Goal: Transaction & Acquisition: Purchase product/service

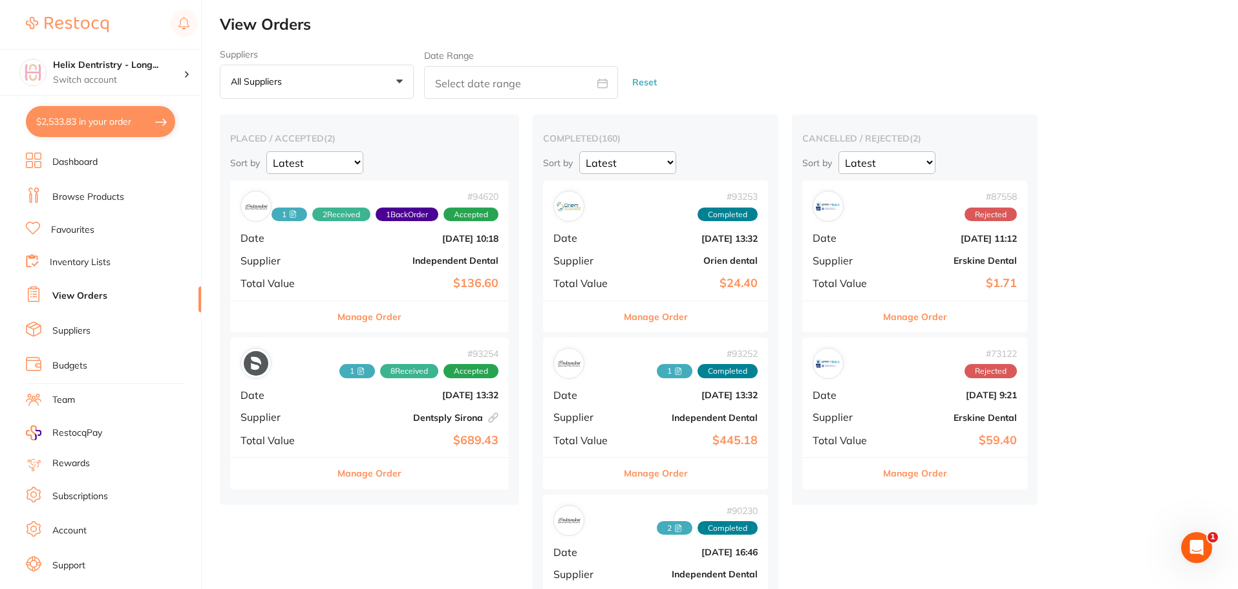
click at [92, 123] on button "$2,533.83 in your order" at bounding box center [100, 121] width 149 height 31
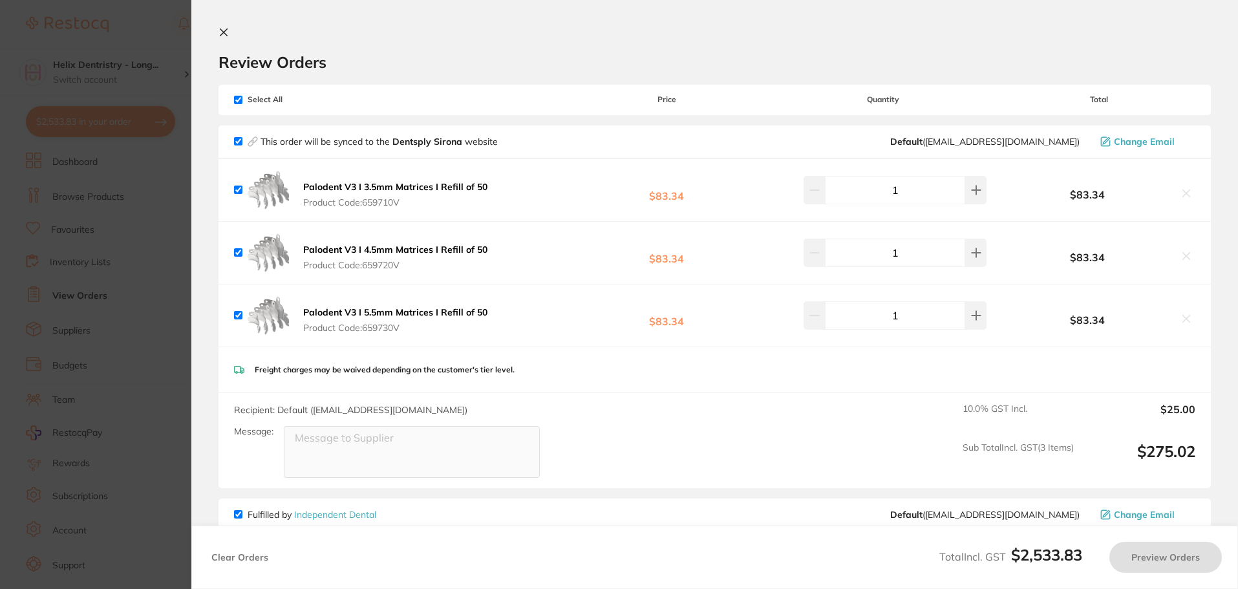
checkbox input "true"
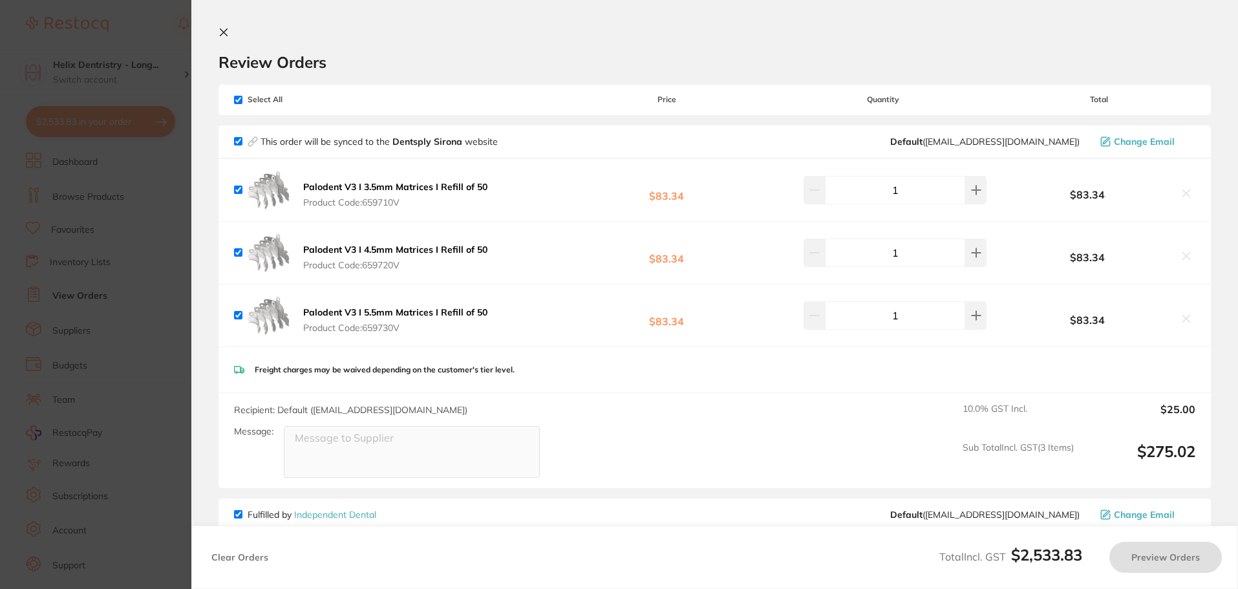
checkbox input "true"
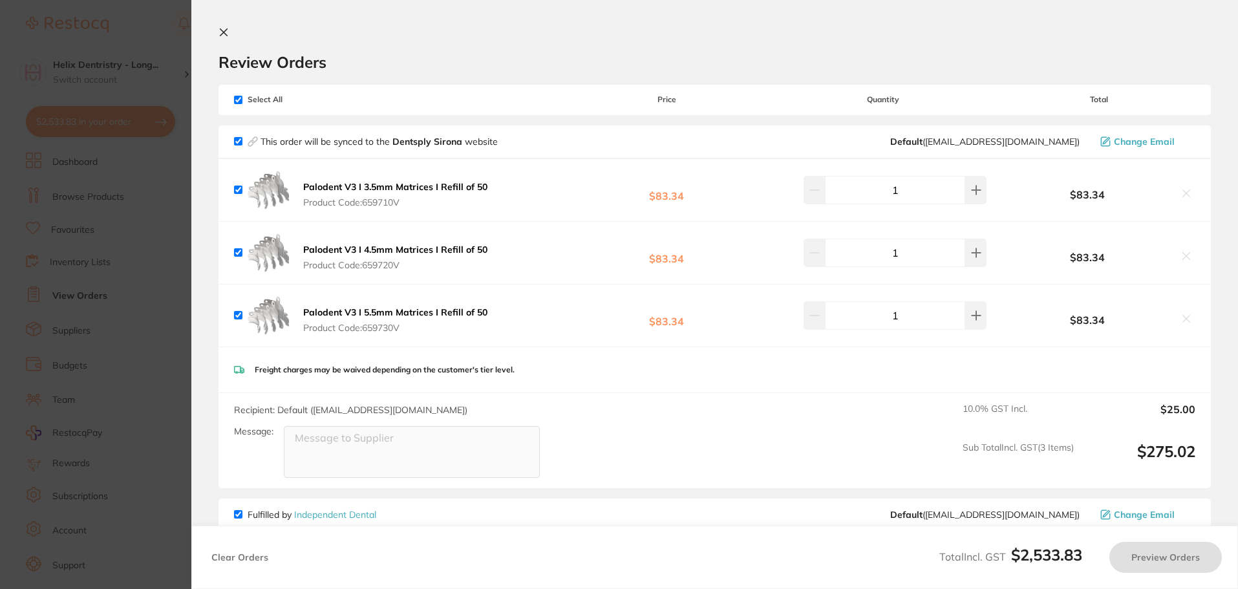
checkbox input "true"
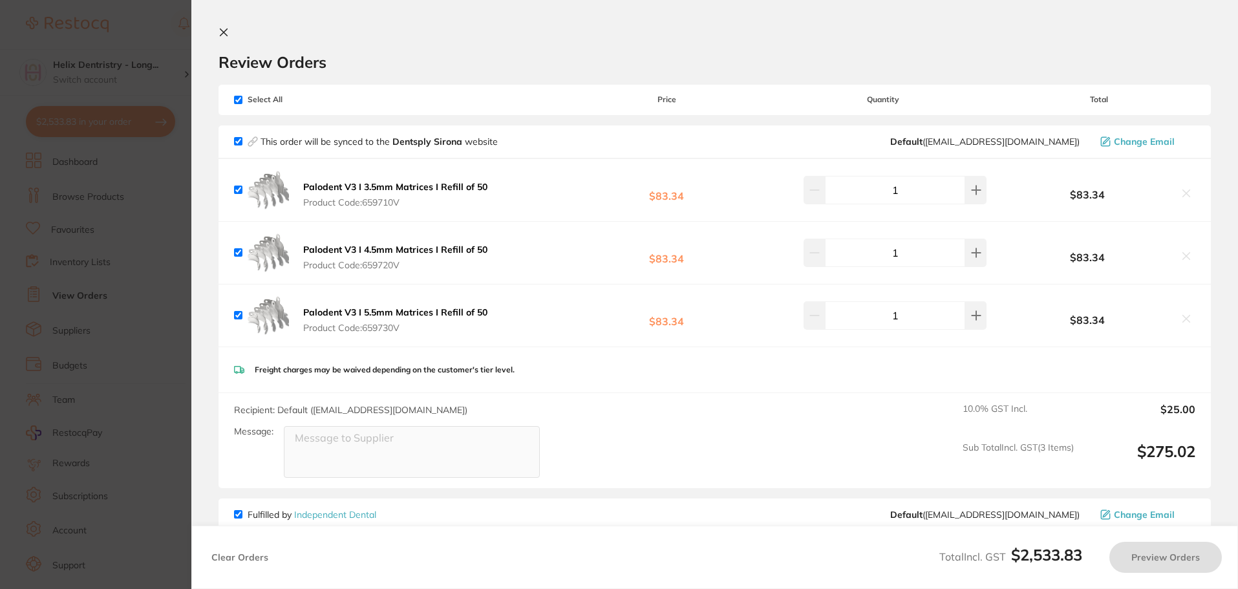
checkbox input "true"
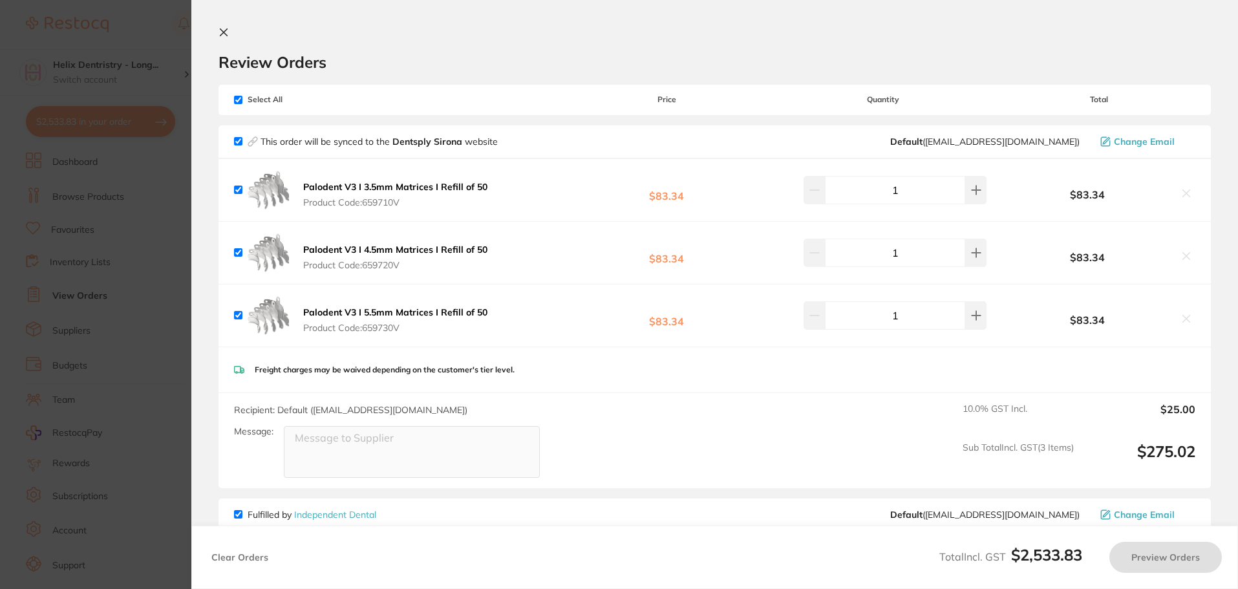
checkbox input "true"
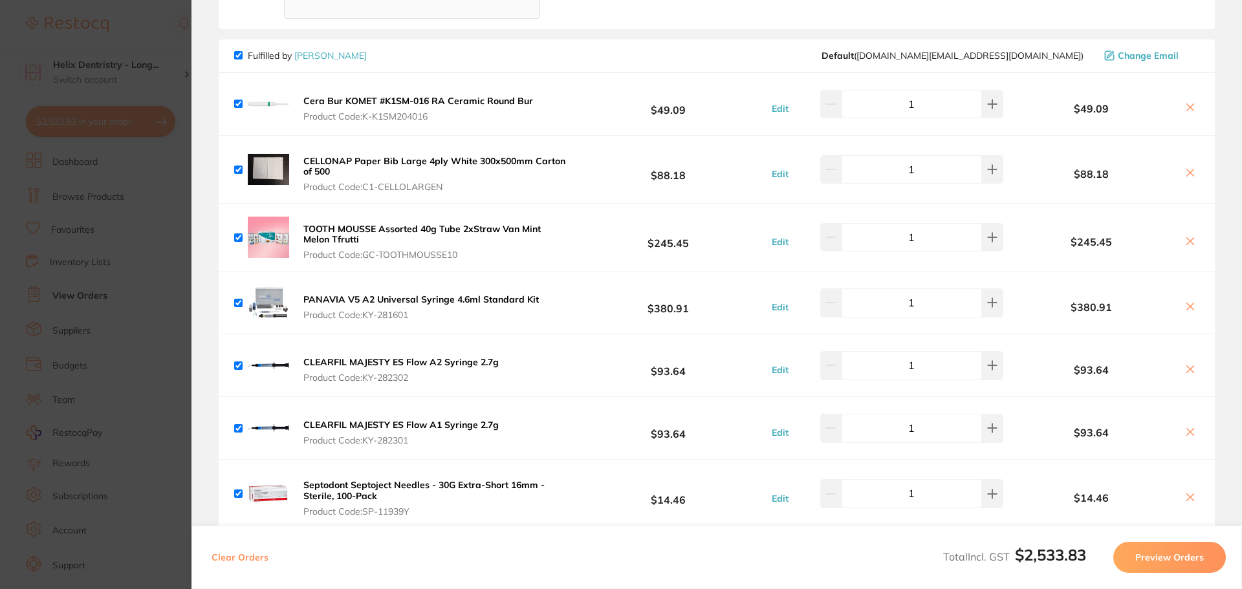
scroll to position [1487, 0]
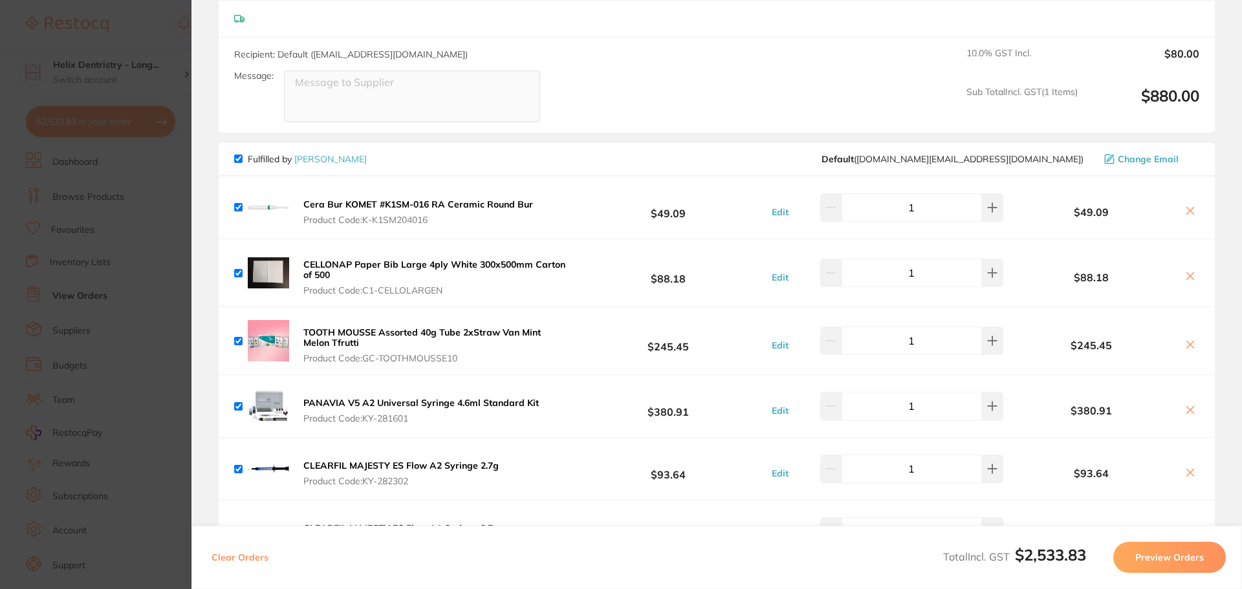
click at [96, 222] on section "Update RRP Set your pre negotiated price for this item. Item Agreed RRP (excl. …" at bounding box center [621, 294] width 1242 height 589
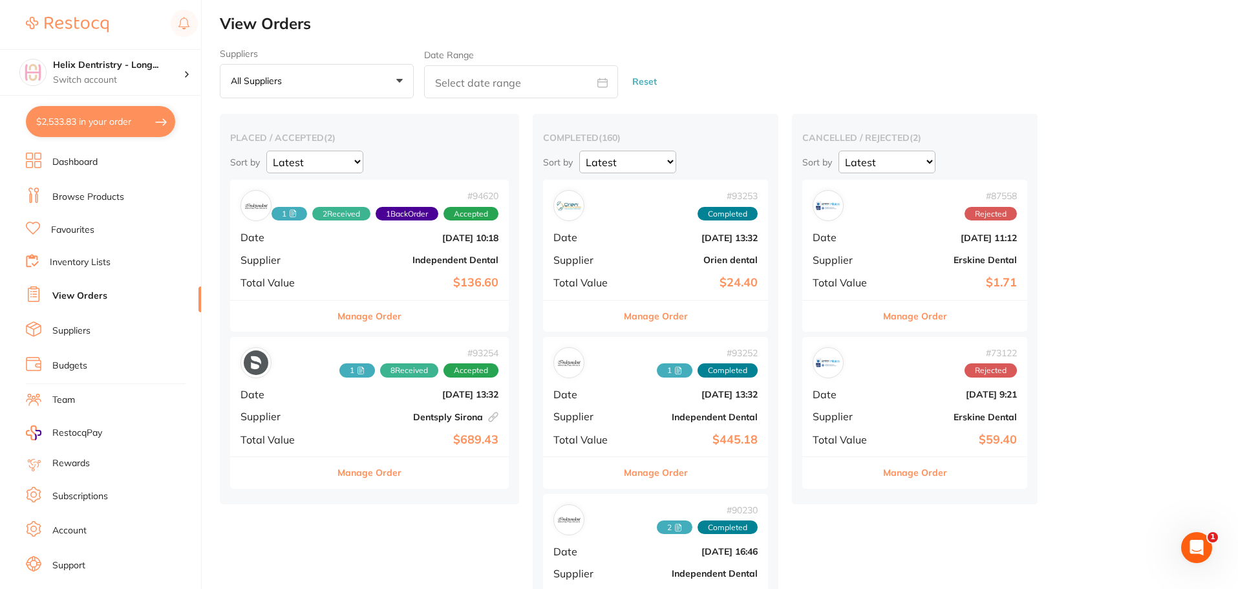
scroll to position [0, 0]
click at [73, 184] on ul "Dashboard Browse Products Favourites Inventory Lists View Orders Suppliers Budg…" at bounding box center [113, 376] width 175 height 446
click at [72, 195] on link "Browse Products" at bounding box center [88, 197] width 72 height 13
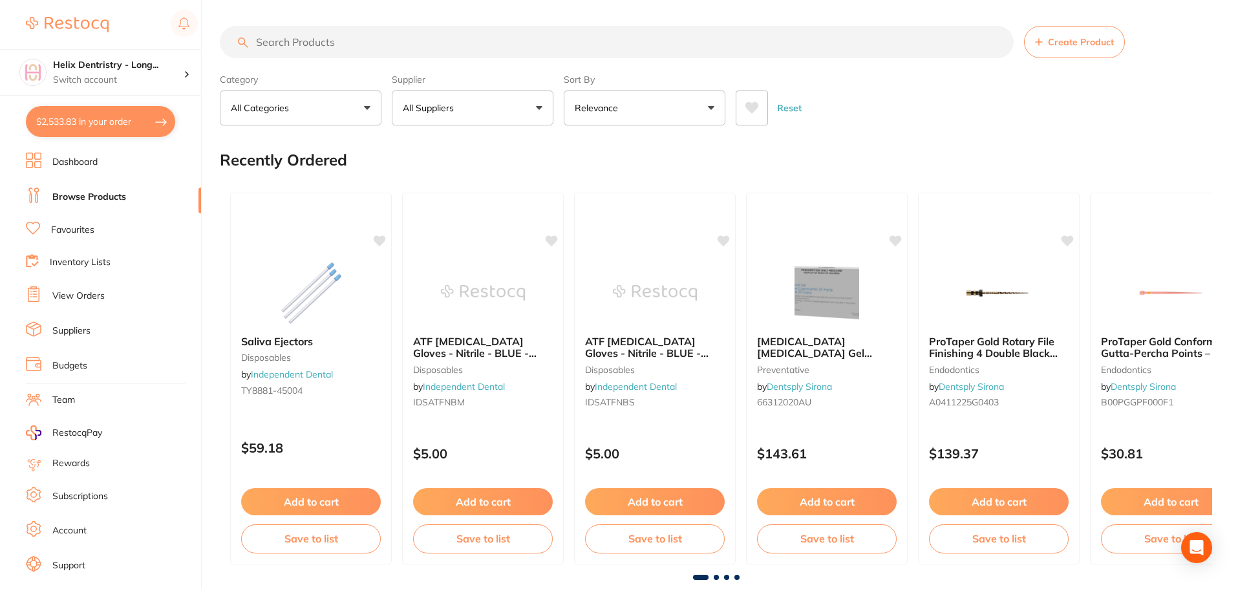
click at [377, 30] on input "search" at bounding box center [617, 42] width 794 height 32
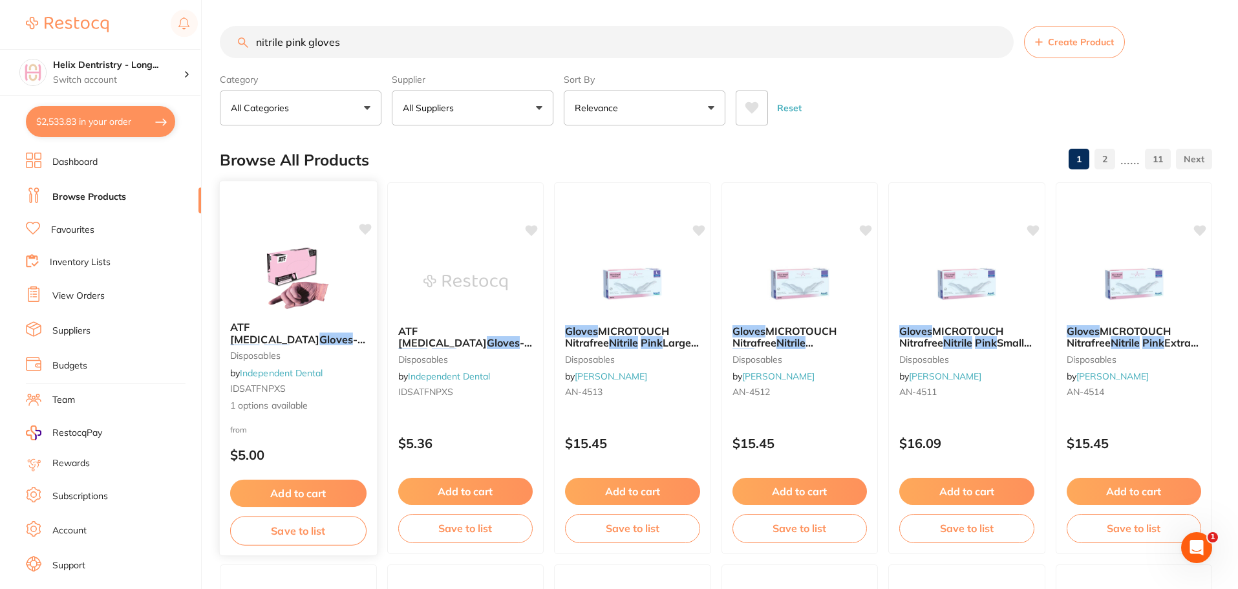
click at [296, 267] on img at bounding box center [298, 278] width 85 height 65
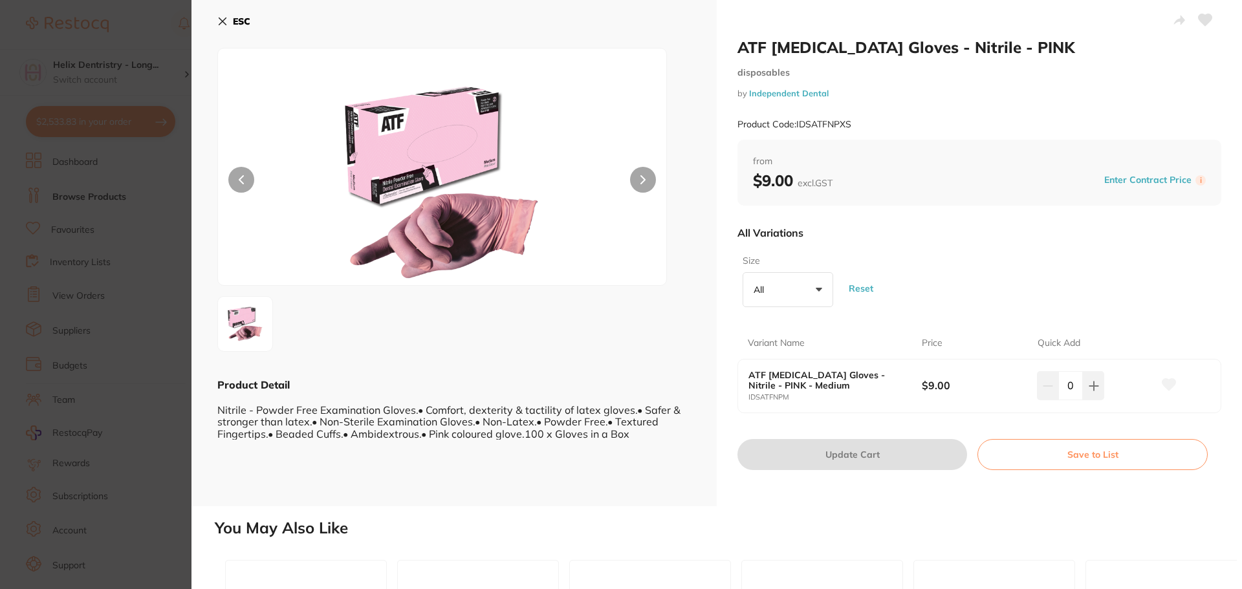
click at [135, 217] on section "ATF [MEDICAL_DATA] Gloves - Nitrile - PINK disposables by Independent Dental Pr…" at bounding box center [621, 294] width 1242 height 589
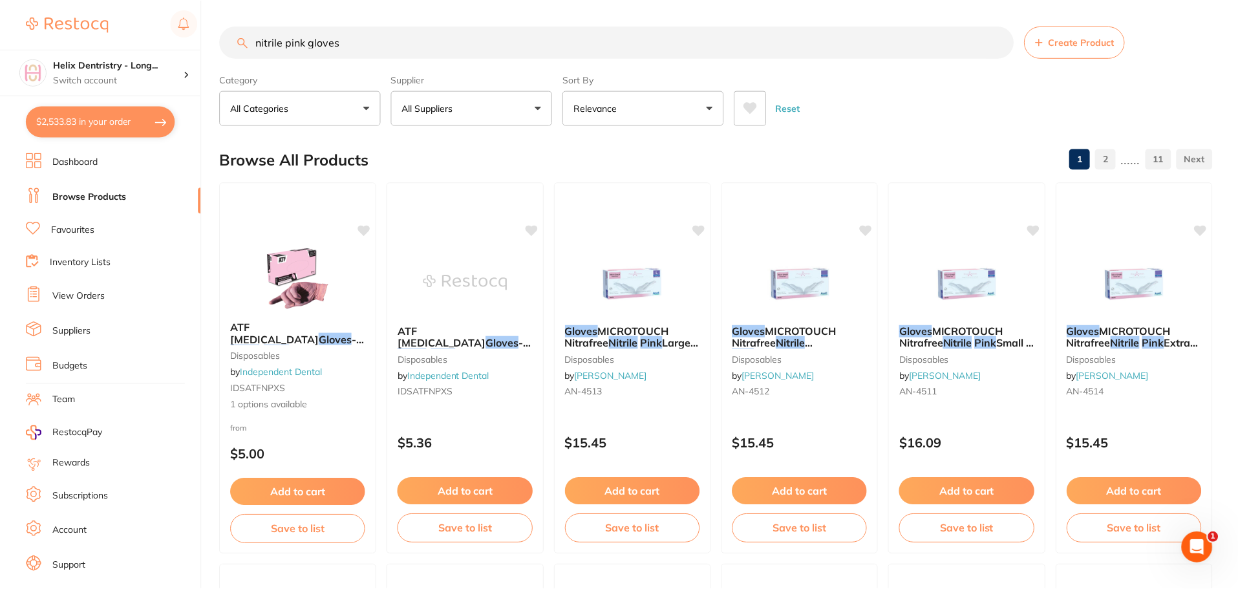
scroll to position [1, 0]
click at [400, 36] on input "nitrile pink gloves" at bounding box center [617, 41] width 794 height 32
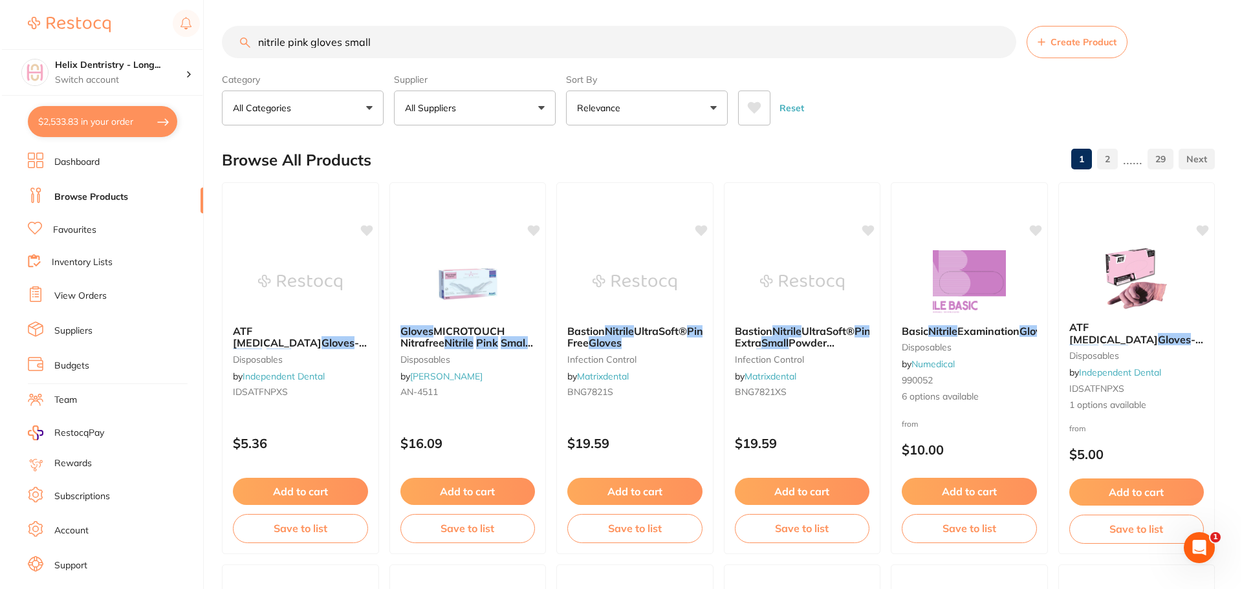
scroll to position [0, 0]
type input "nitrile pink gloves small"
click at [1130, 271] on img at bounding box center [1134, 278] width 85 height 65
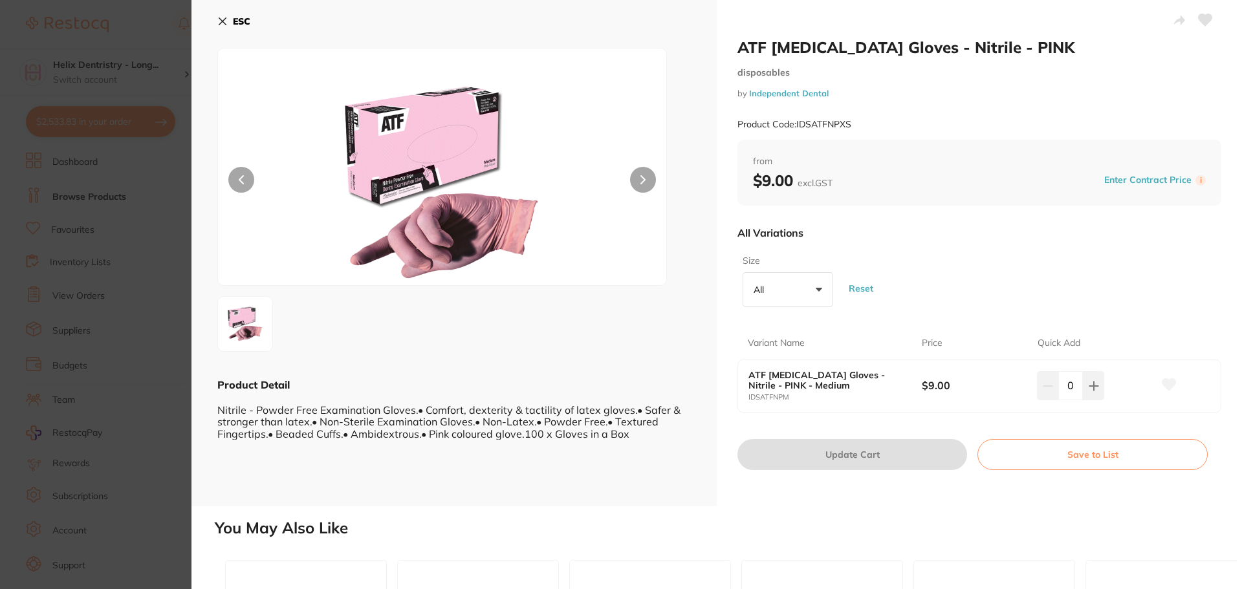
click at [97, 318] on section "ATF [MEDICAL_DATA] Gloves - Nitrile - PINK disposables by Independent Dental Pr…" at bounding box center [621, 294] width 1242 height 589
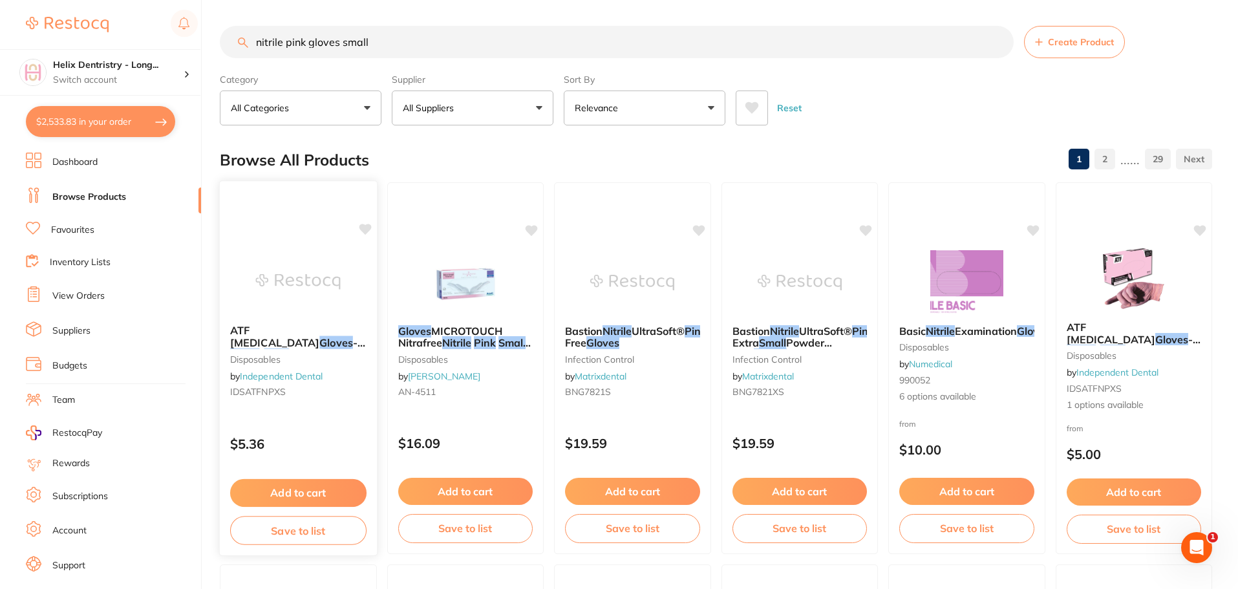
click at [309, 299] on img at bounding box center [298, 281] width 85 height 65
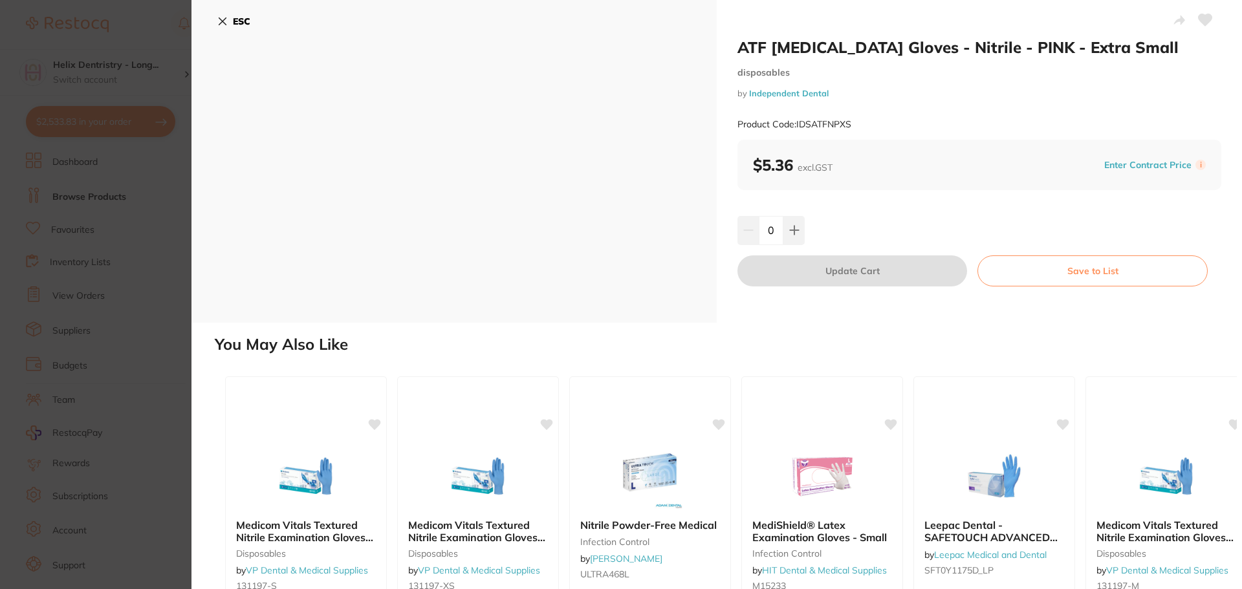
click at [87, 264] on section "ATF [MEDICAL_DATA] Gloves - Nitrile - PINK - Extra Small disposables by Indepen…" at bounding box center [621, 294] width 1242 height 589
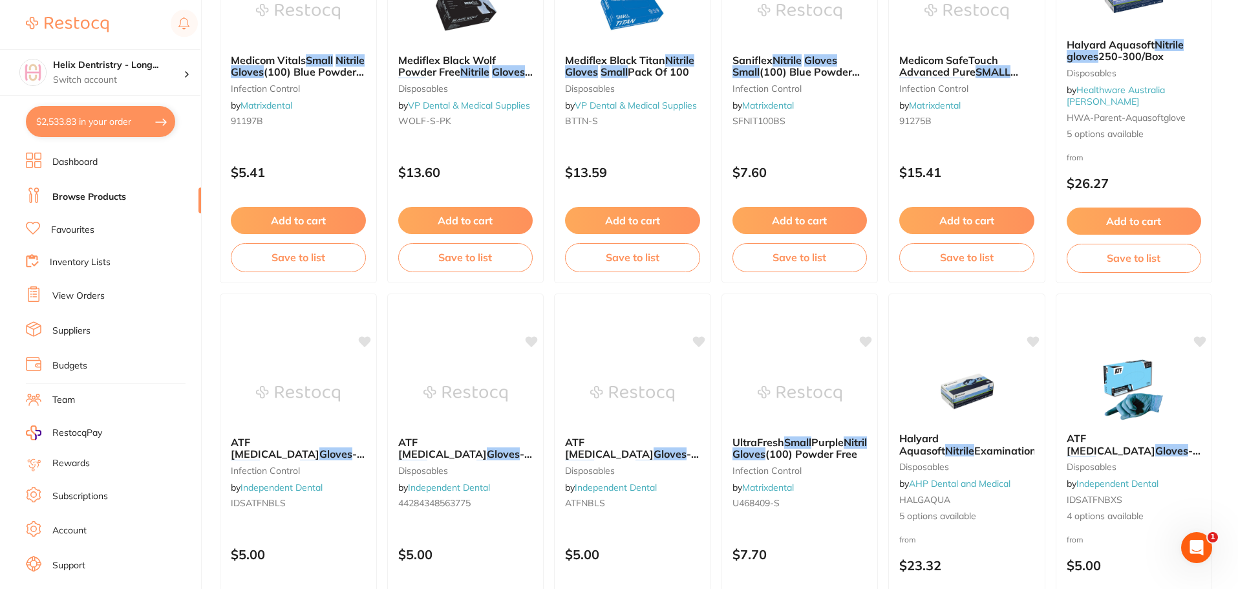
scroll to position [714, 0]
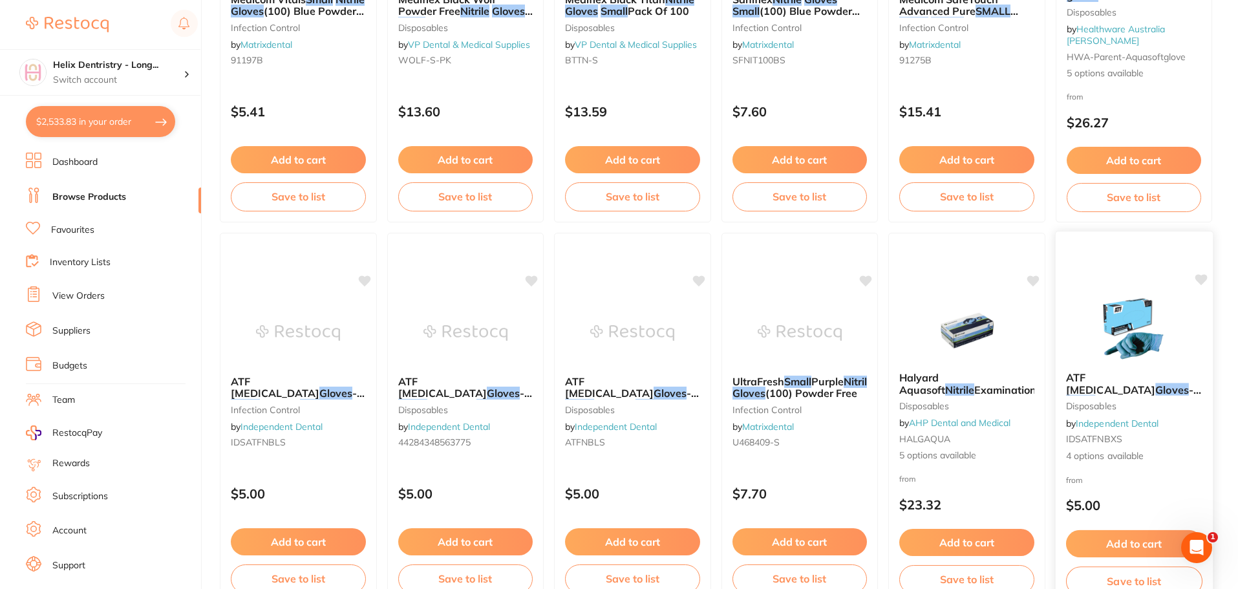
click at [1103, 309] on img at bounding box center [1134, 328] width 85 height 65
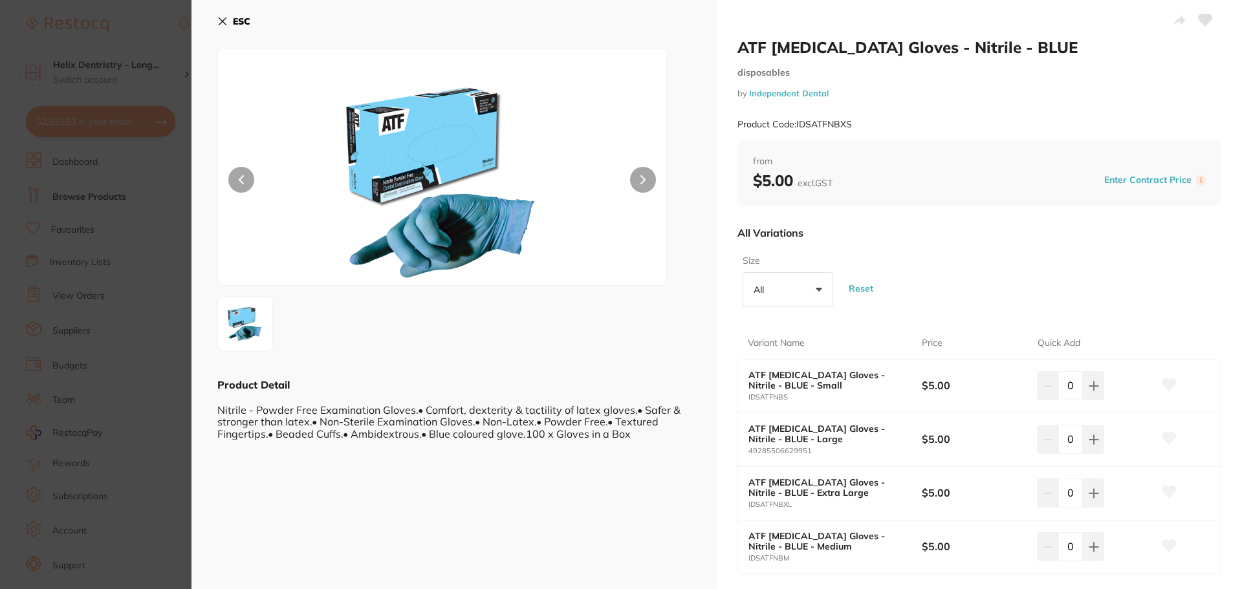
scroll to position [65, 0]
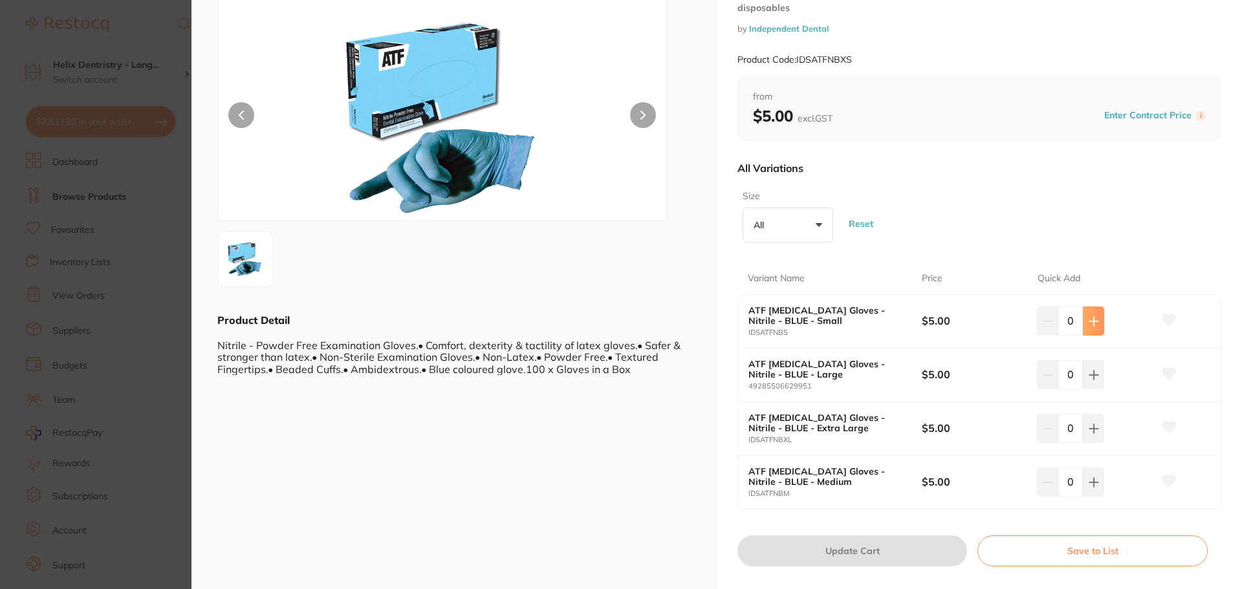
click at [1090, 325] on icon at bounding box center [1093, 321] width 10 height 10
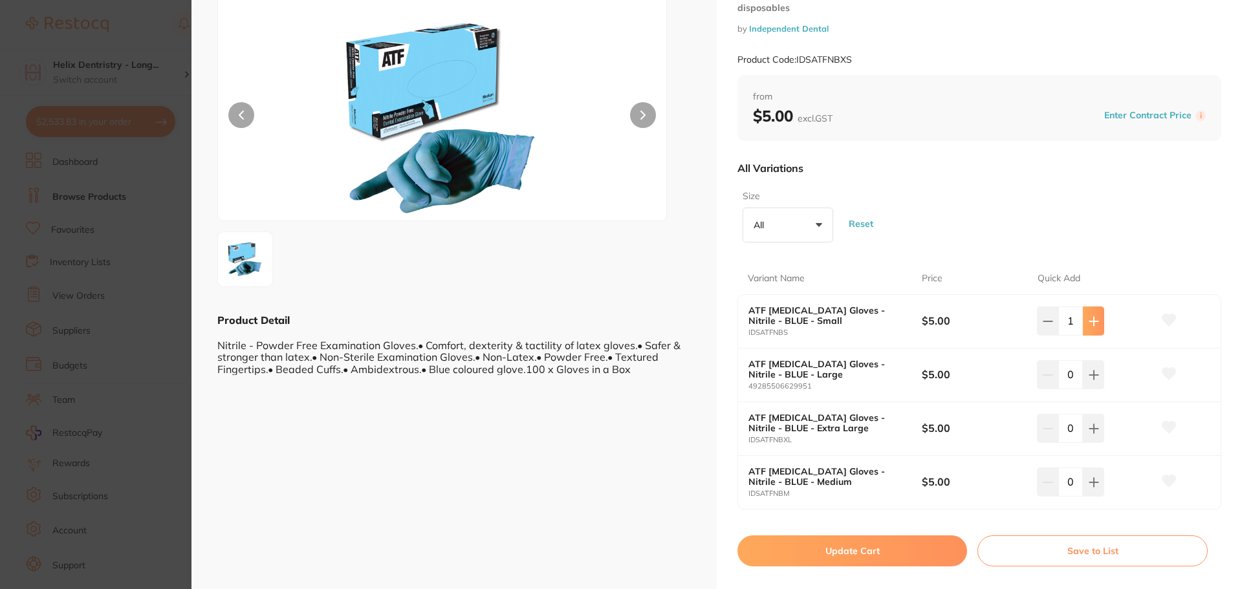
click at [1090, 325] on icon at bounding box center [1093, 321] width 10 height 10
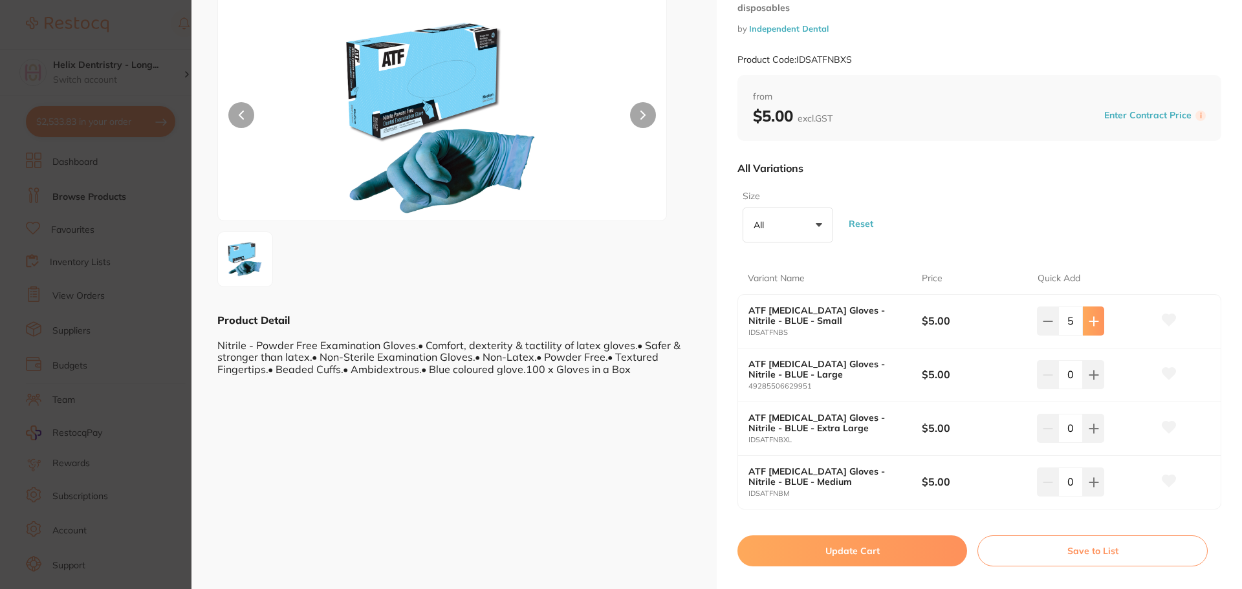
click at [1090, 325] on icon at bounding box center [1093, 321] width 10 height 10
type input "6"
click at [839, 544] on button "Update Cart" at bounding box center [852, 550] width 230 height 31
checkbox input "false"
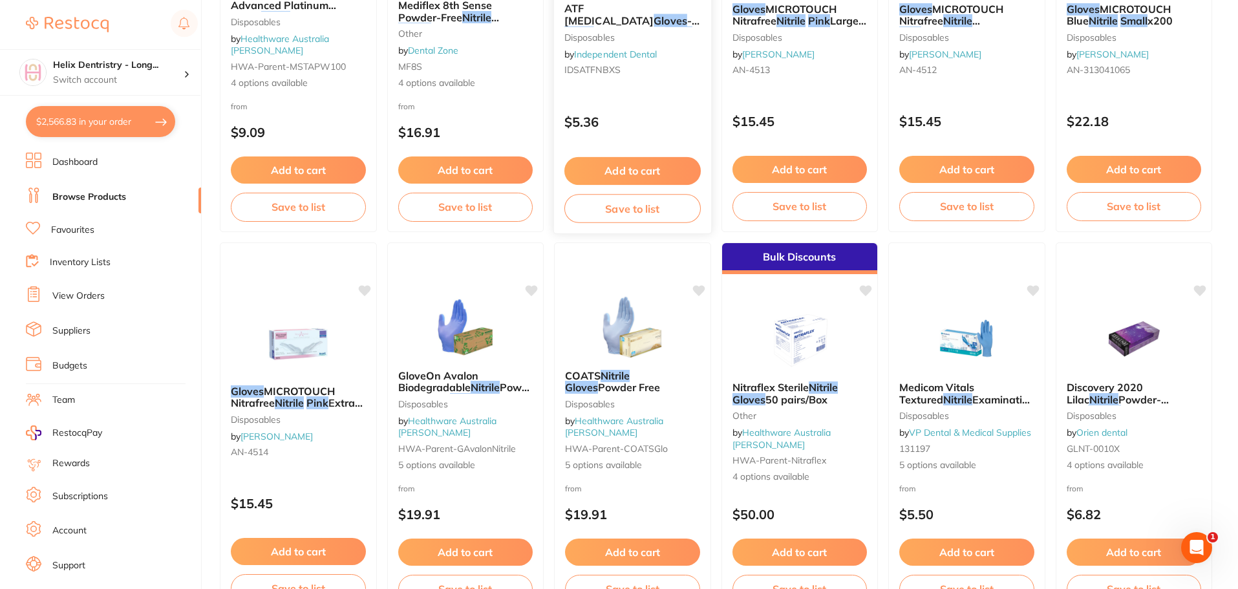
scroll to position [1619, 0]
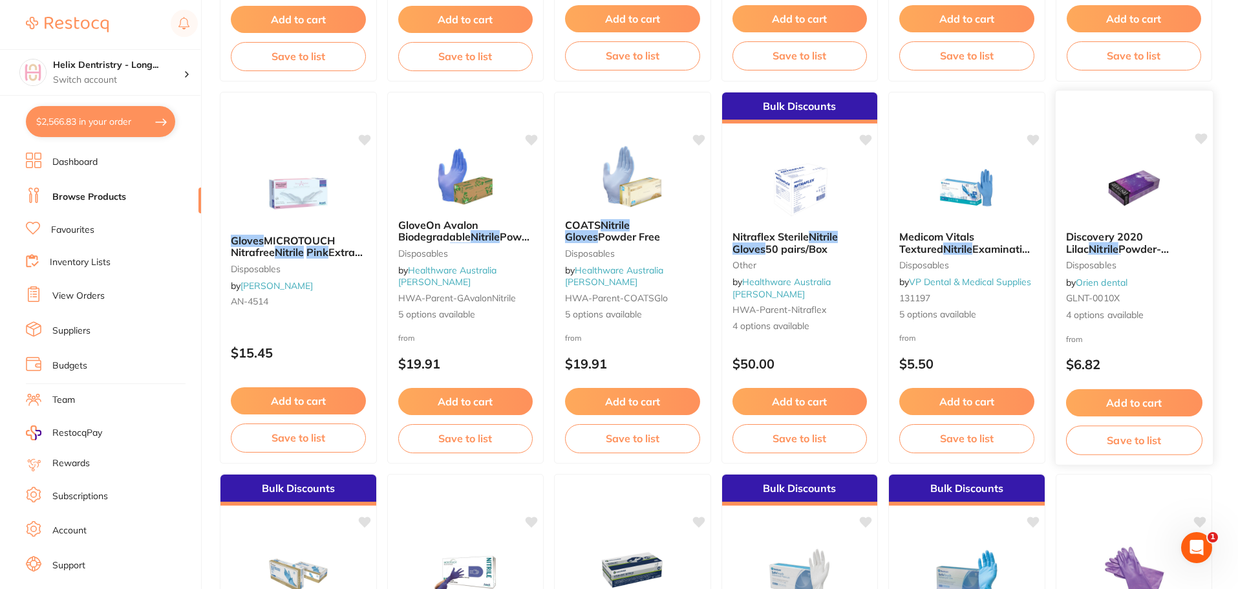
click at [1104, 283] on link "Orien dental" at bounding box center [1102, 282] width 52 height 12
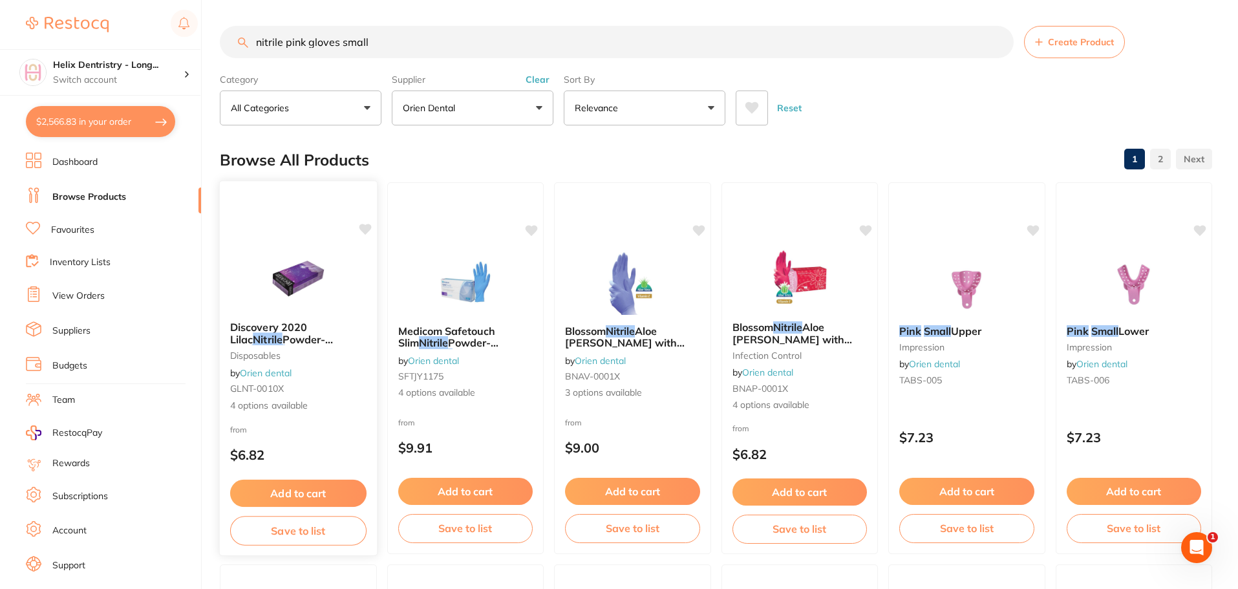
click at [263, 305] on img at bounding box center [298, 278] width 85 height 65
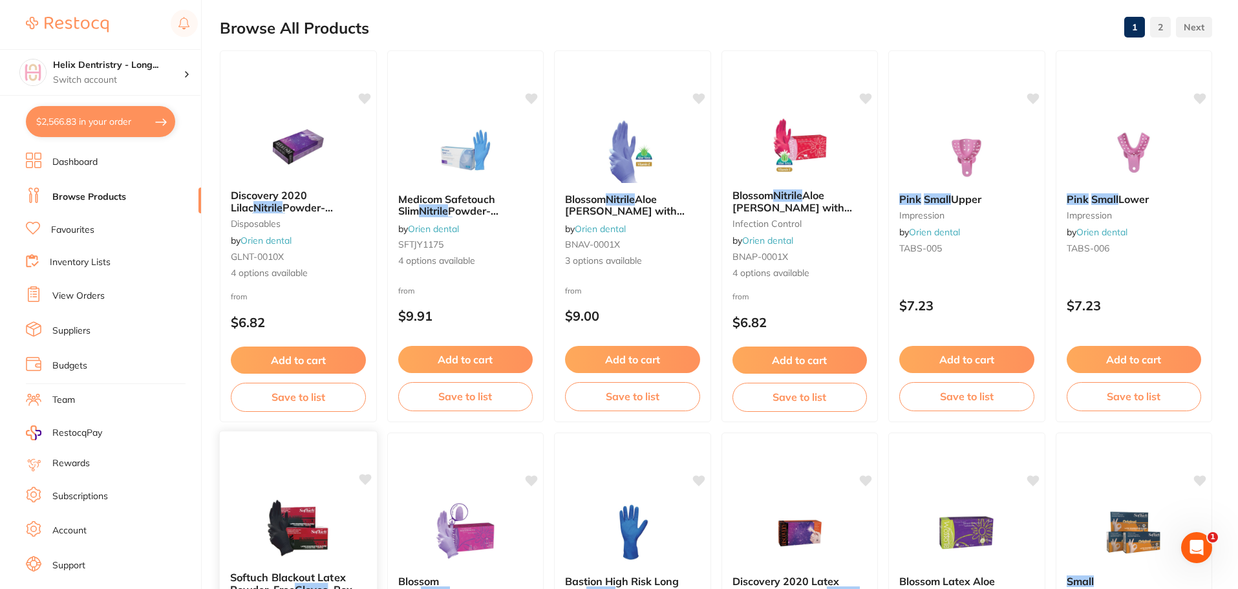
scroll to position [3, 0]
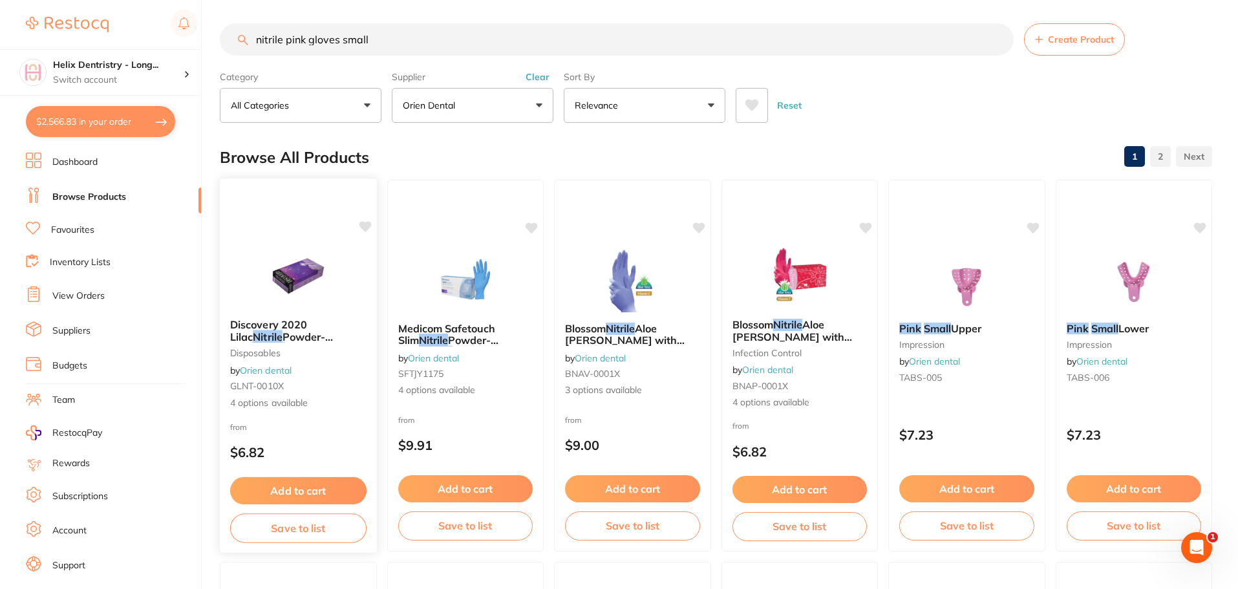
click at [312, 310] on div "Discovery 2020 Lilac Nitrile Powder-Free Gloves , Box of 100 disposables by Ori…" at bounding box center [298, 364] width 157 height 112
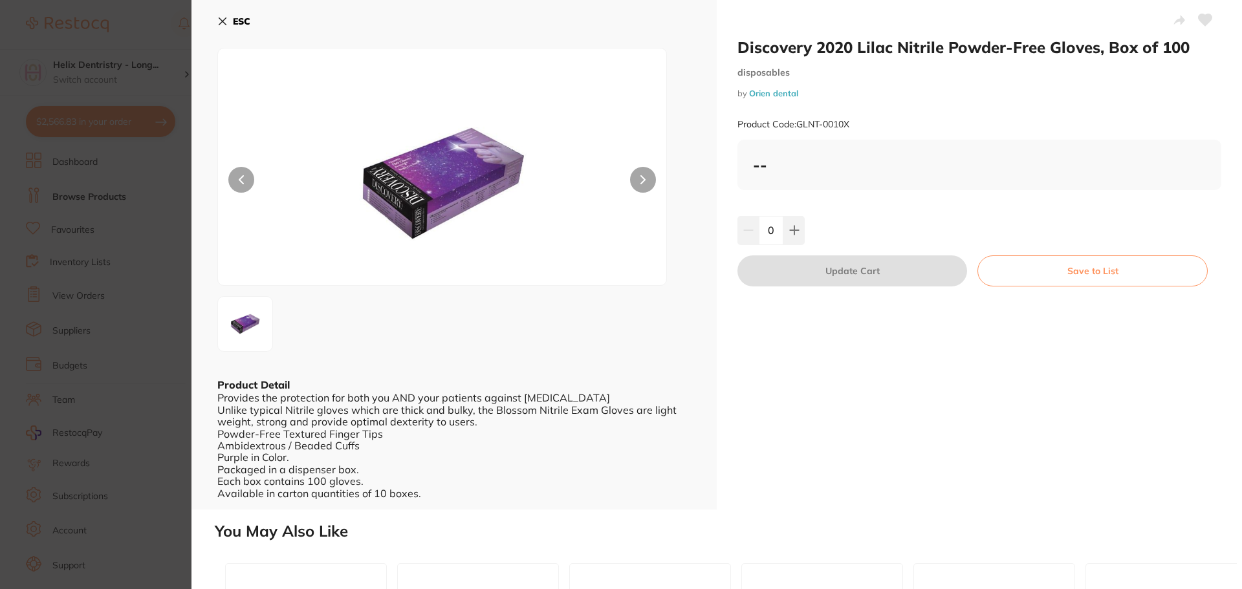
click at [151, 200] on section "Discovery 2020 Lilac Nitrile Powder-Free Gloves, Box of 100 disposables by Orie…" at bounding box center [621, 294] width 1242 height 589
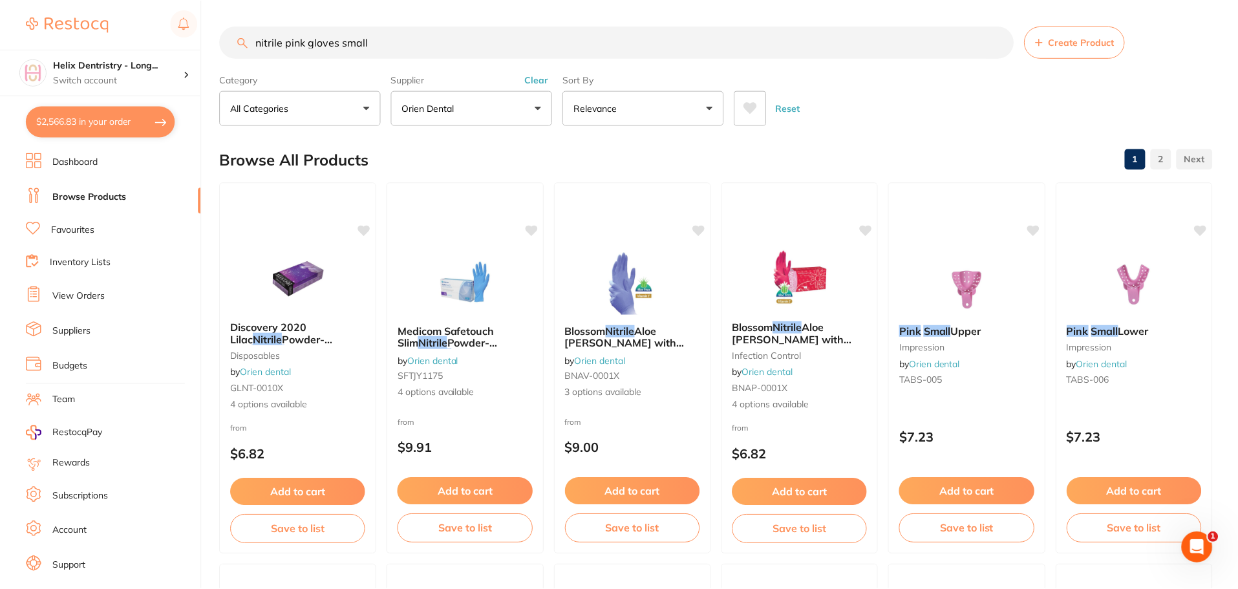
scroll to position [3, 0]
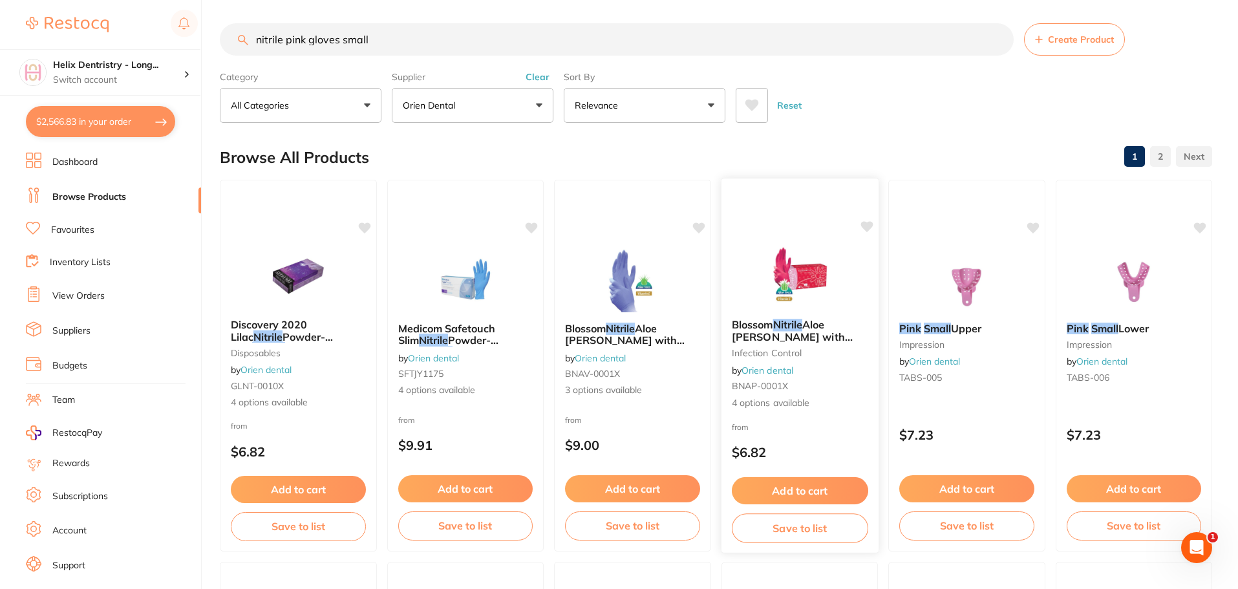
click at [804, 308] on img at bounding box center [799, 275] width 85 height 65
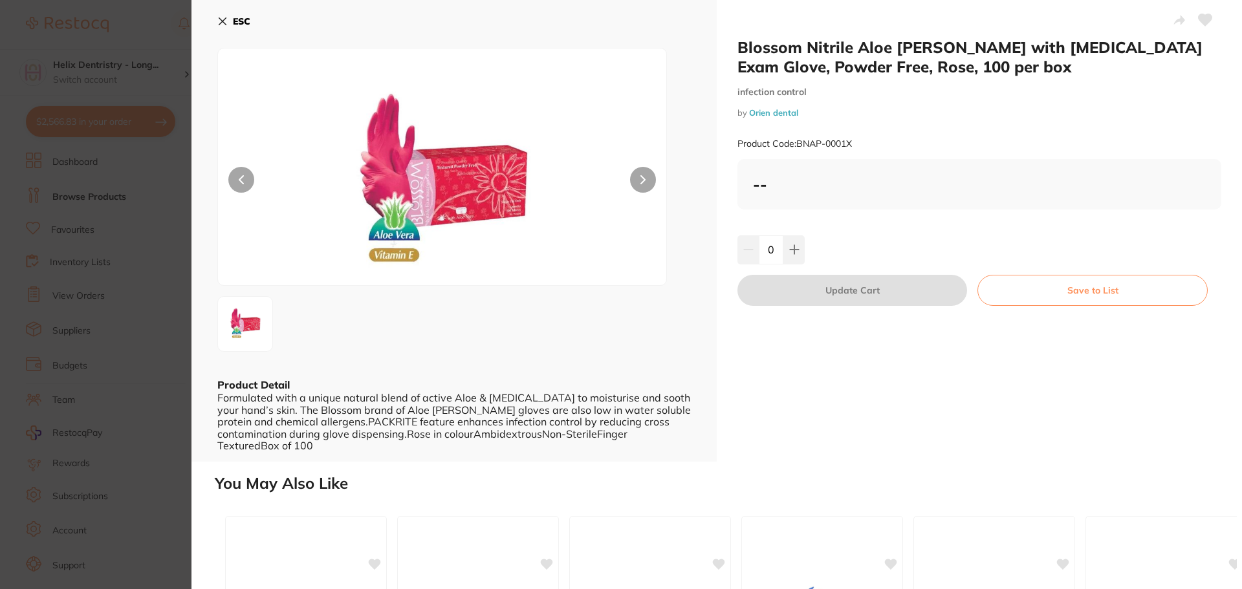
click at [150, 283] on section "Blossom Nitrile Aloe [PERSON_NAME] with [MEDICAL_DATA] Exam Glove, Powder Free,…" at bounding box center [621, 294] width 1242 height 589
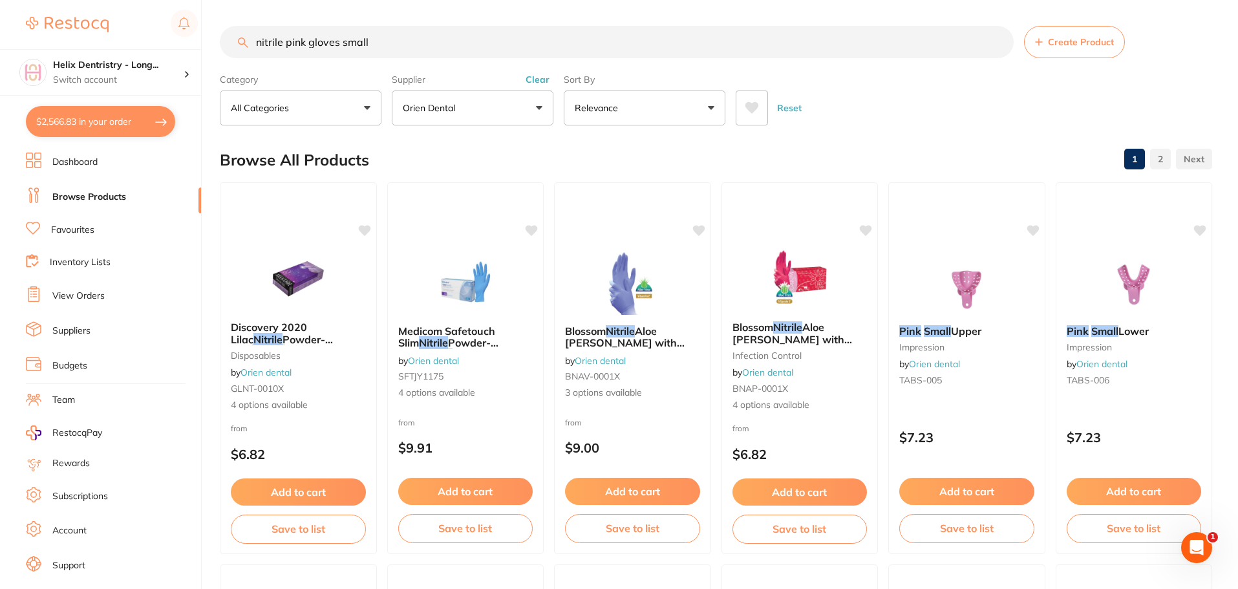
drag, startPoint x: 434, startPoint y: 43, endPoint x: 255, endPoint y: 39, distance: 178.5
click at [255, 39] on input "nitrile pink gloves small" at bounding box center [617, 42] width 794 height 32
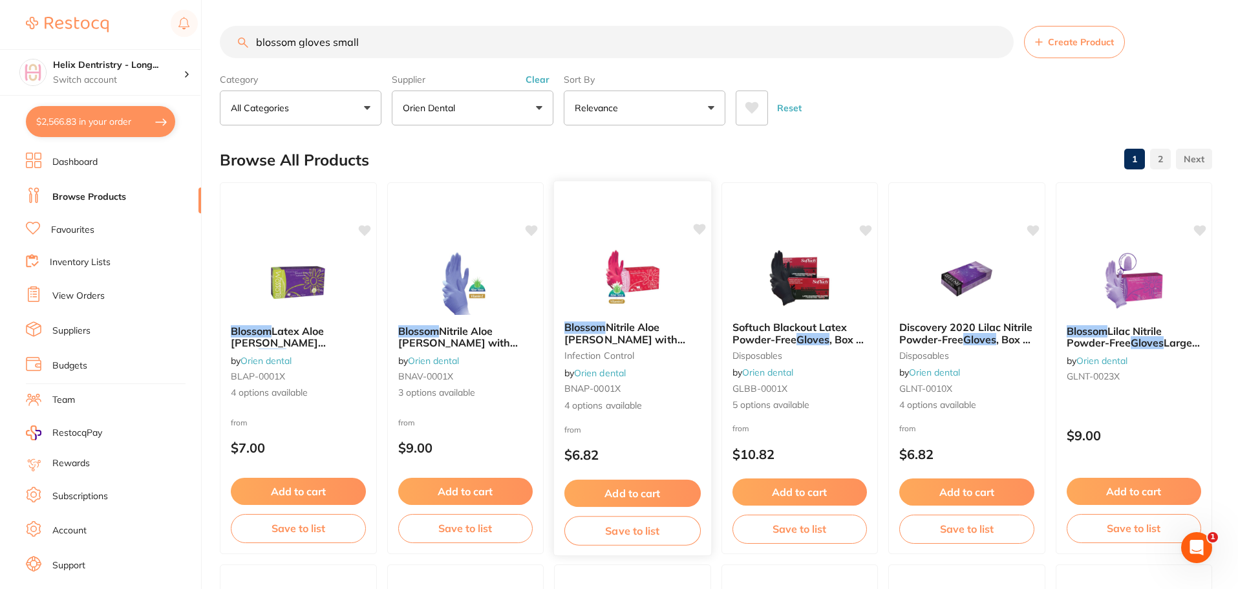
type input "blossom gloves small"
click at [618, 289] on img at bounding box center [632, 278] width 85 height 65
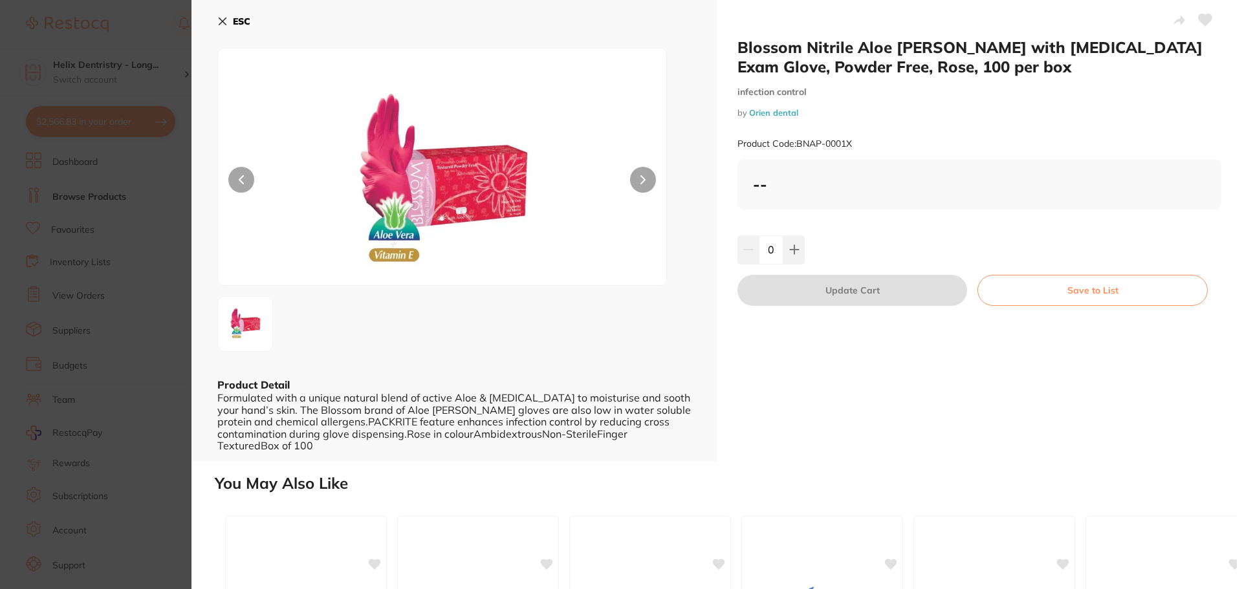
click at [111, 299] on section "Blossom Nitrile Aloe [PERSON_NAME] with [MEDICAL_DATA] Exam Glove, Powder Free,…" at bounding box center [621, 294] width 1242 height 589
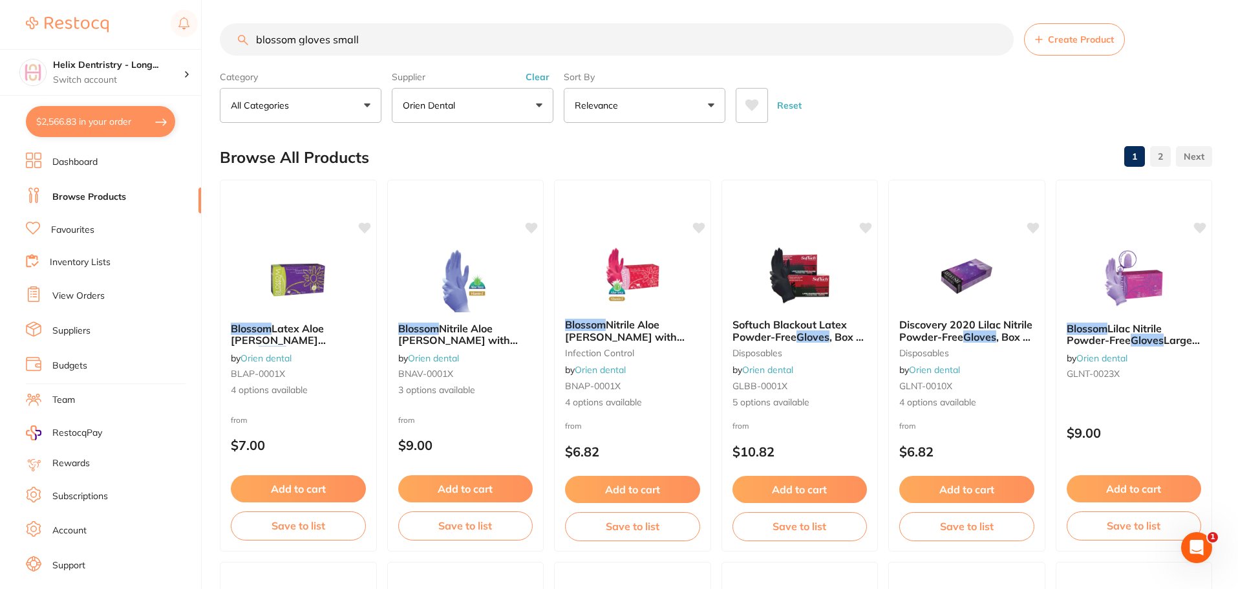
scroll to position [67, 0]
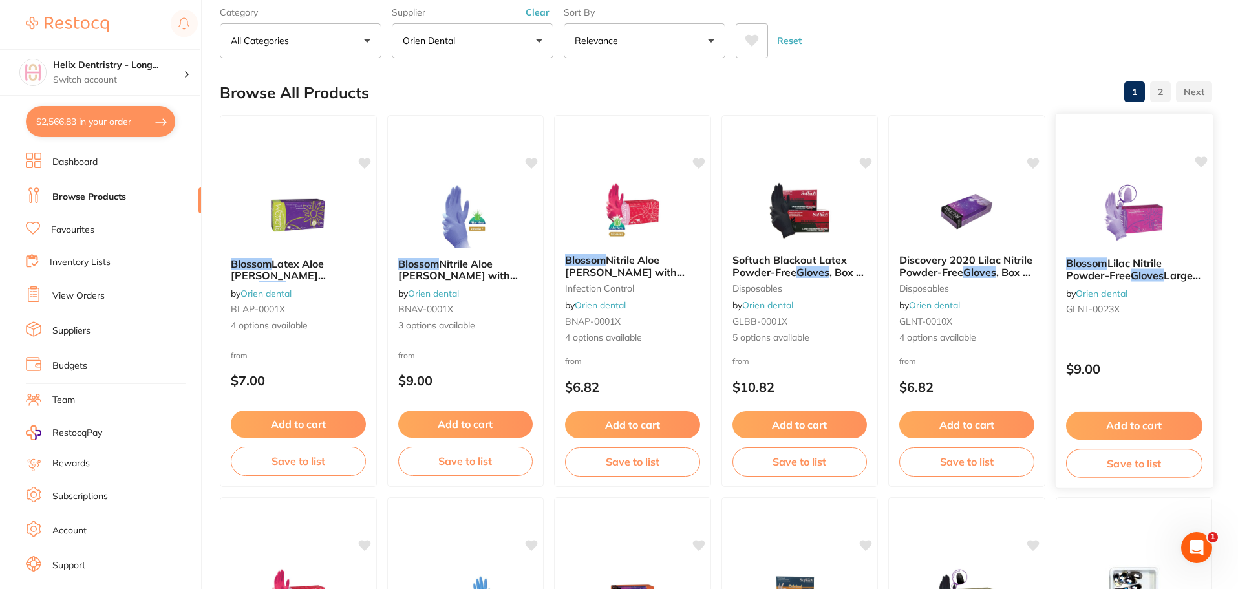
click at [1110, 268] on span "Lilac Nitrile Powder-Free" at bounding box center [1114, 269] width 96 height 25
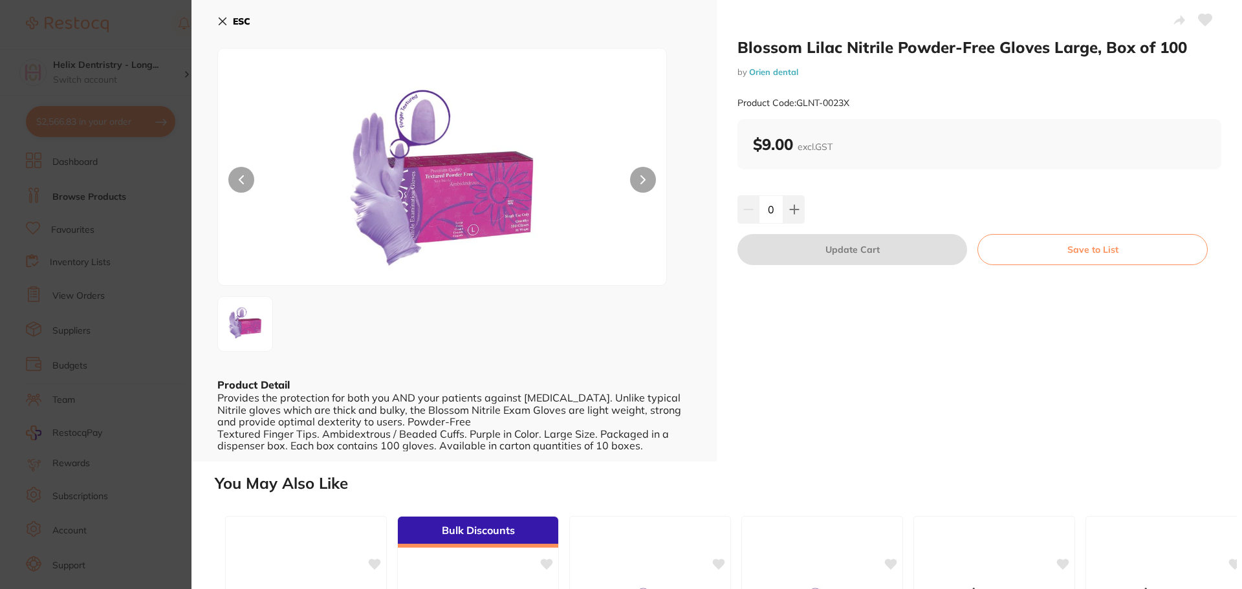
scroll to position [1550, 0]
click at [126, 280] on section "Blossom Lilac Nitrile Powder-Free Gloves Large, Box of 100 by Orien dental Prod…" at bounding box center [621, 294] width 1242 height 589
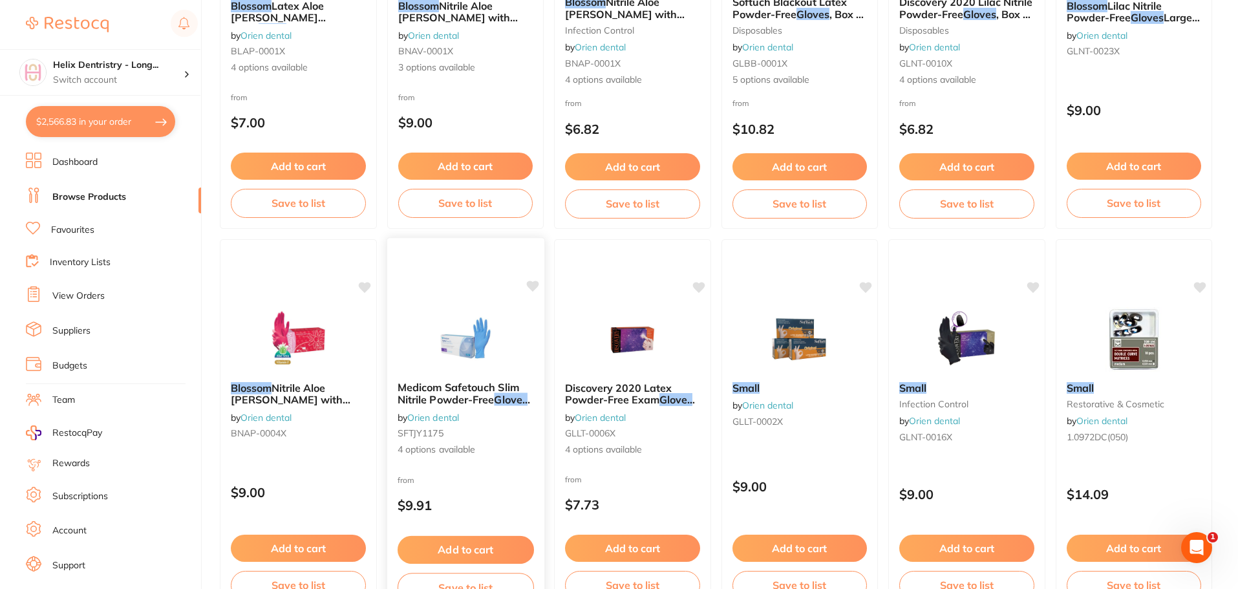
scroll to position [326, 0]
click at [299, 377] on div "Blossom Nitrile Aloe Vera with Vitamin E Exam Glove , Powder Free, Rose, 100 pe…" at bounding box center [298, 412] width 157 height 83
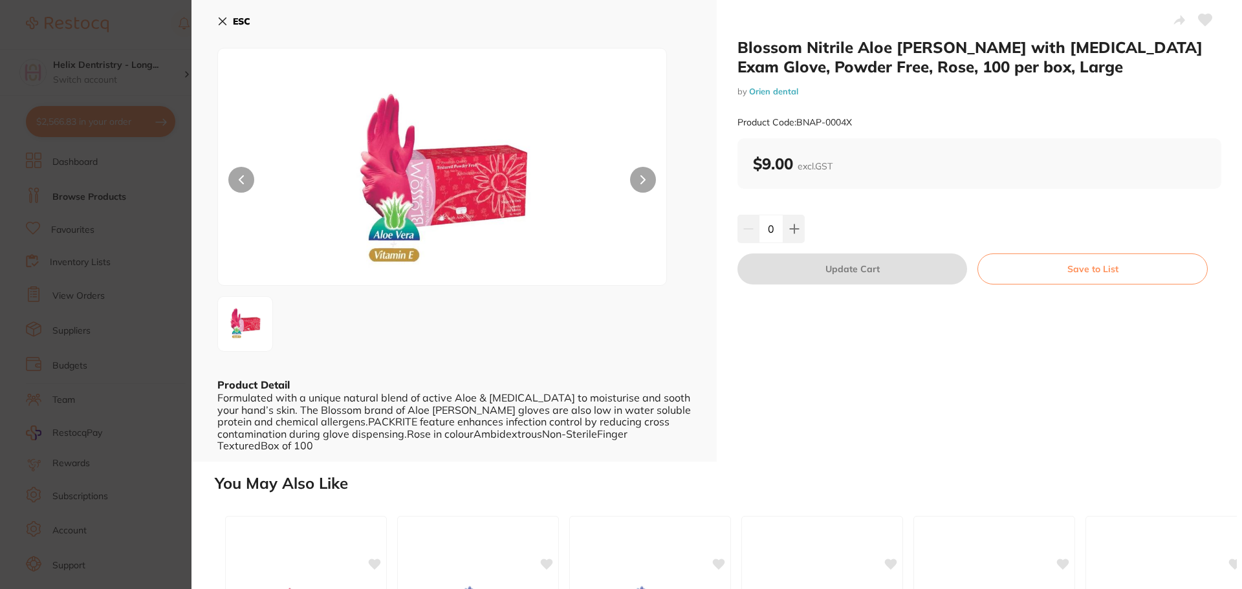
click at [139, 197] on section "Blossom Nitrile Aloe Vera with Vitamin E Exam Glove, Powder Free, Rose, 100 per…" at bounding box center [621, 294] width 1242 height 589
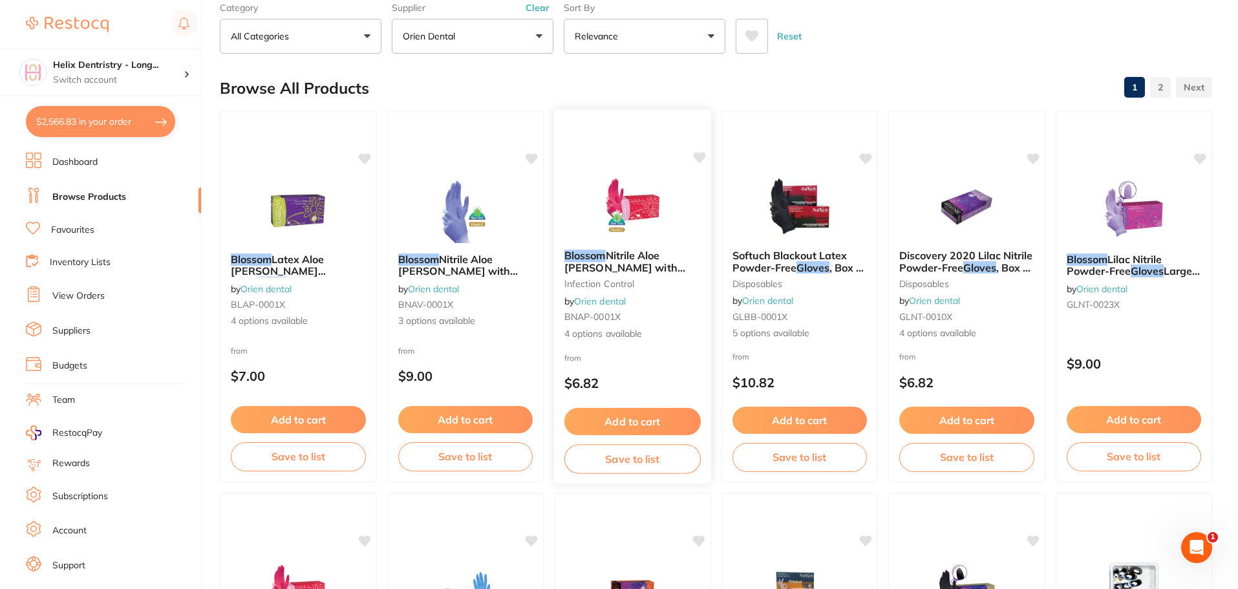
scroll to position [67, 0]
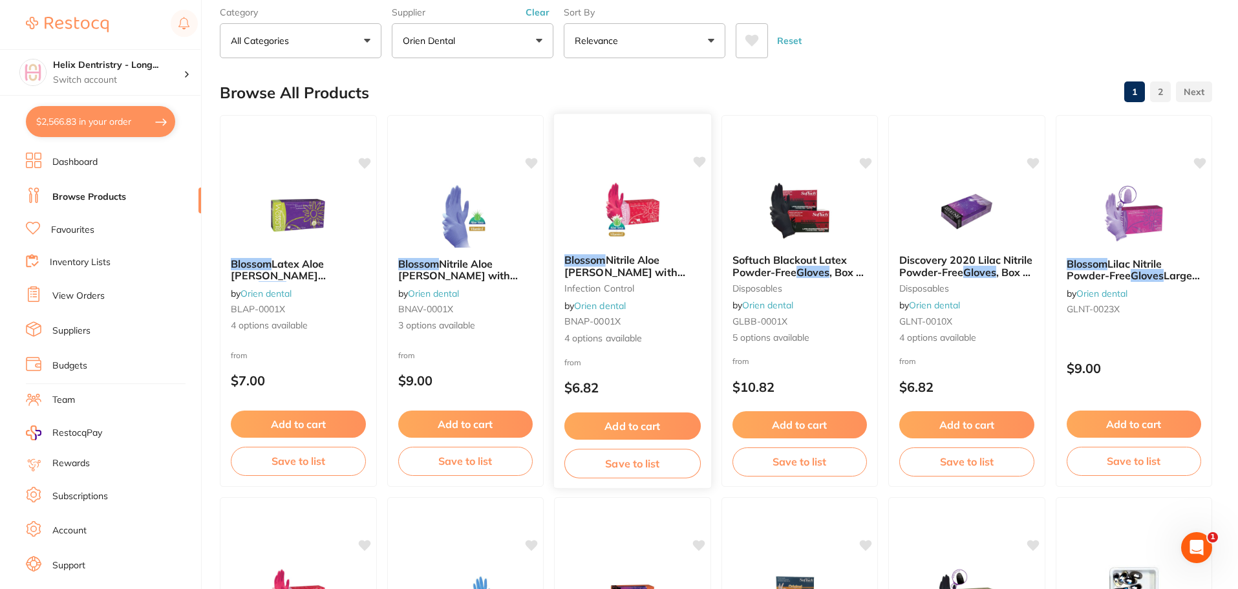
click at [611, 221] on img at bounding box center [632, 210] width 85 height 65
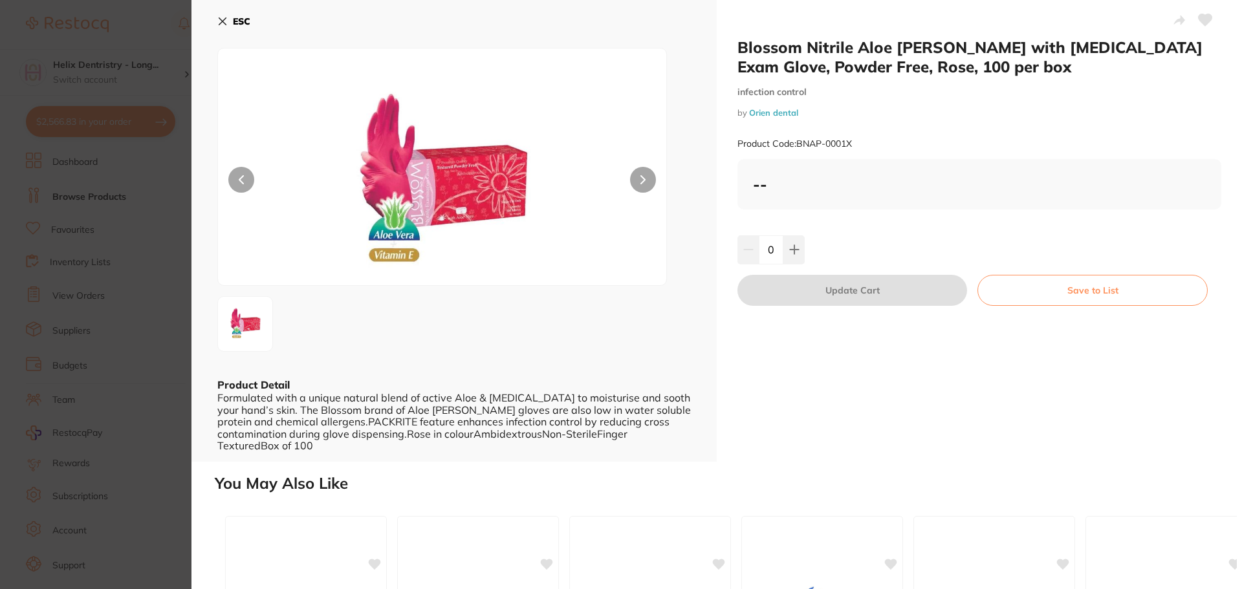
click at [422, 210] on img at bounding box center [442, 183] width 269 height 204
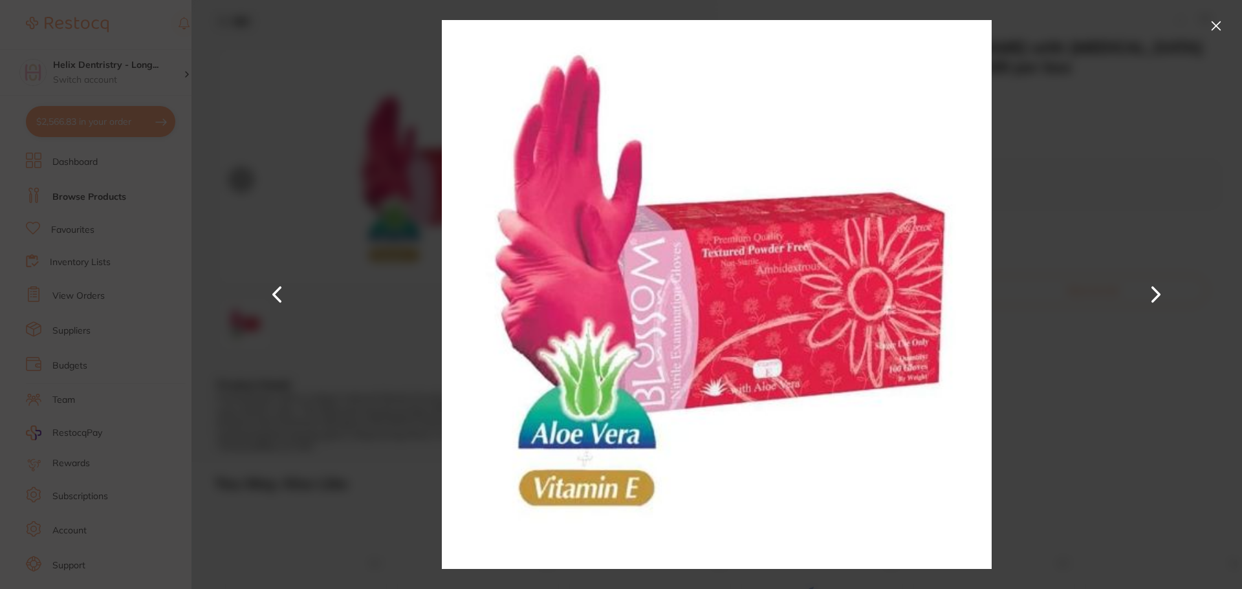
click at [127, 283] on section "Blossom Nitrile Aloe [PERSON_NAME] with [MEDICAL_DATA] Exam Glove, Powder Free,…" at bounding box center [621, 294] width 1242 height 589
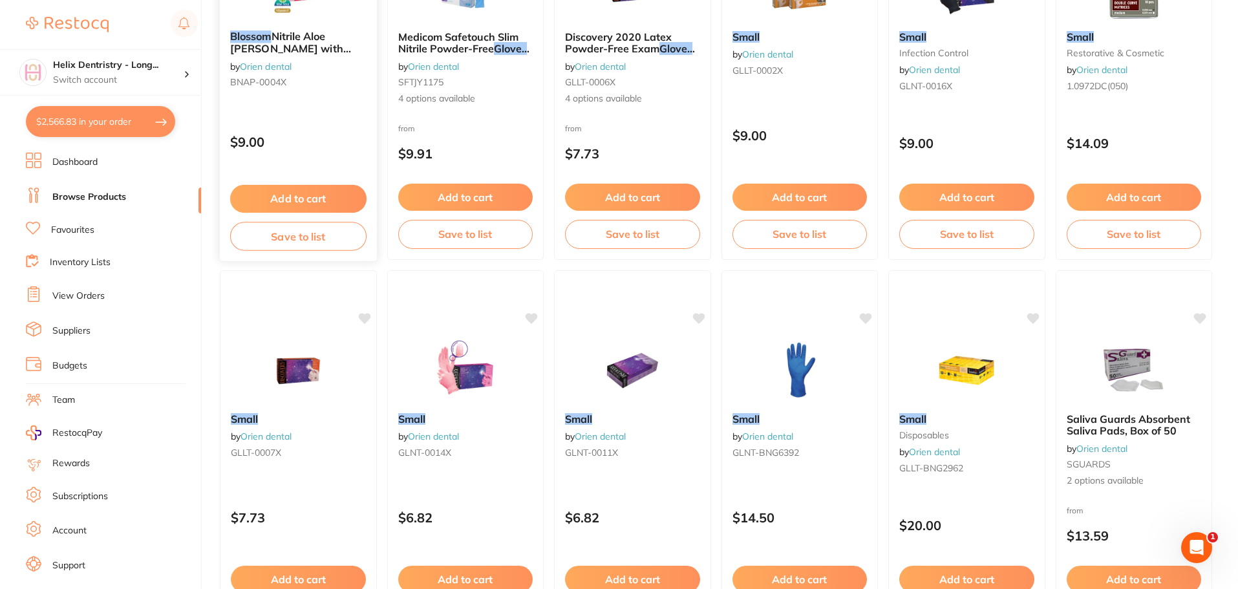
scroll to position [714, 0]
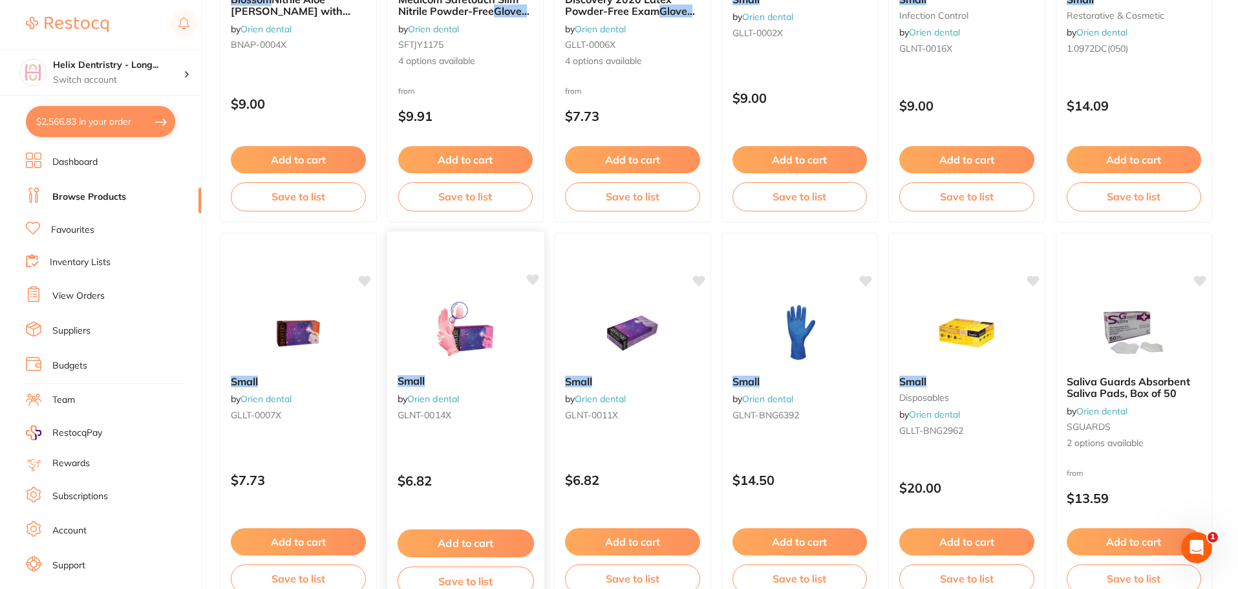
click at [462, 339] on img at bounding box center [465, 331] width 85 height 65
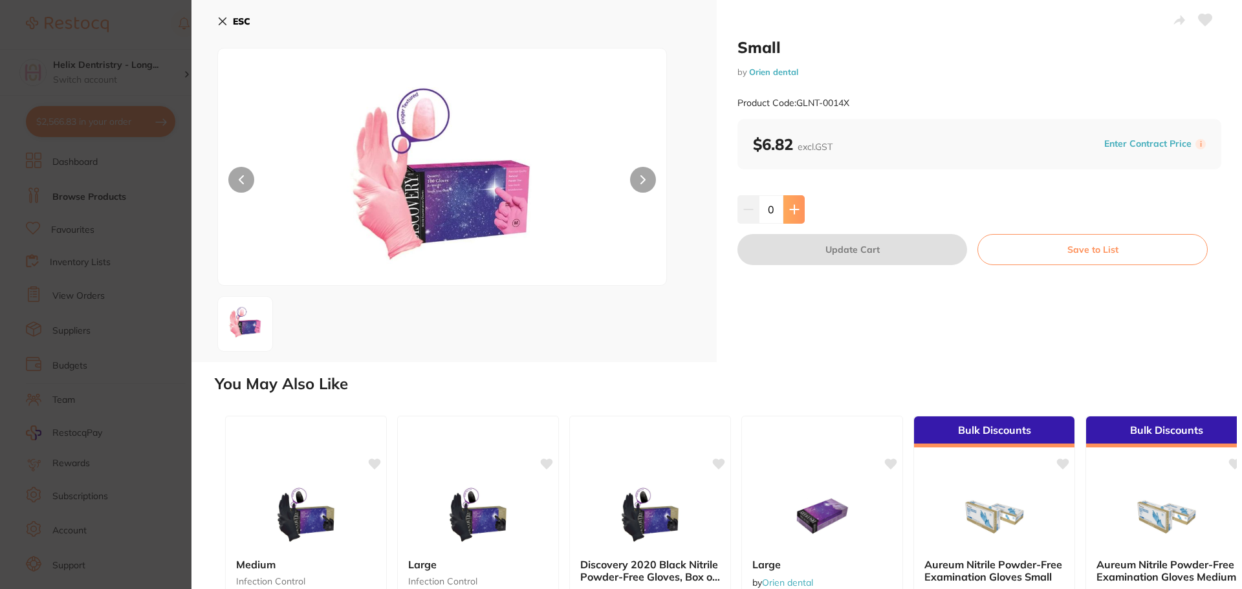
click at [793, 197] on button at bounding box center [793, 209] width 21 height 28
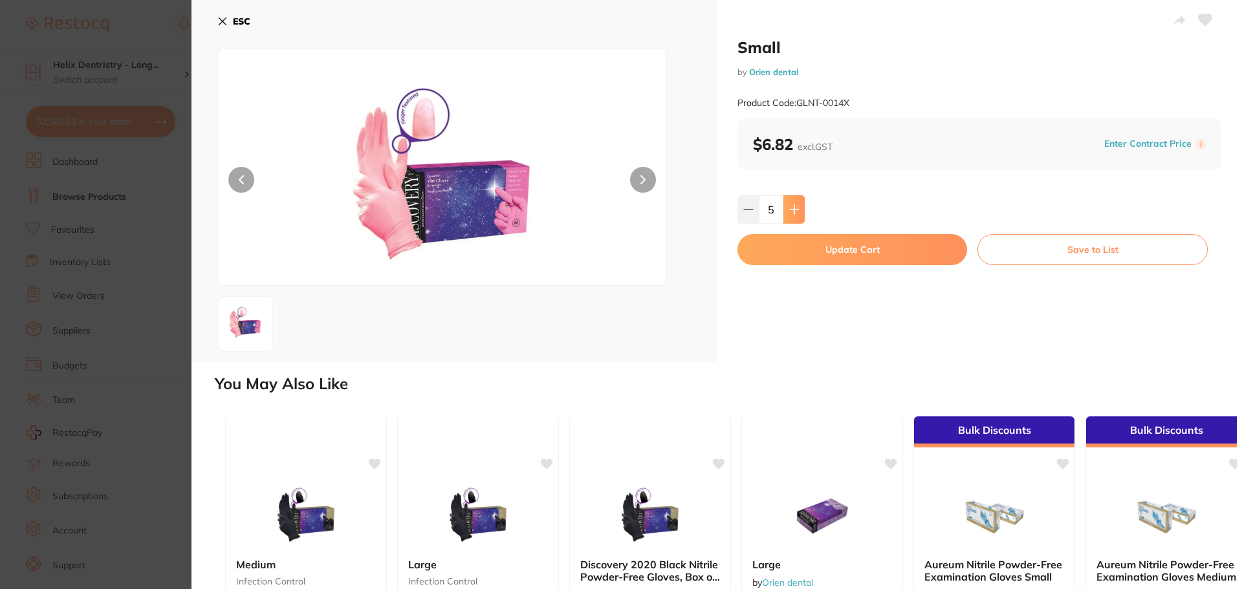
click at [793, 197] on button at bounding box center [793, 209] width 21 height 28
type input "6"
click at [858, 242] on button "Update Cart" at bounding box center [852, 249] width 230 height 31
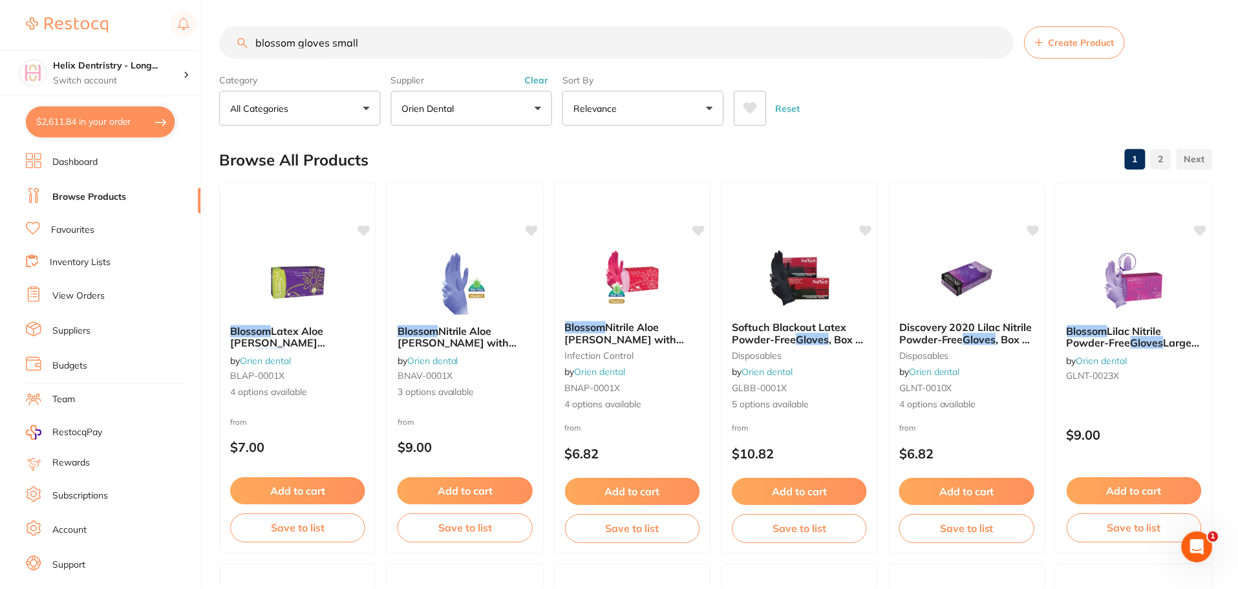
scroll to position [714, 0]
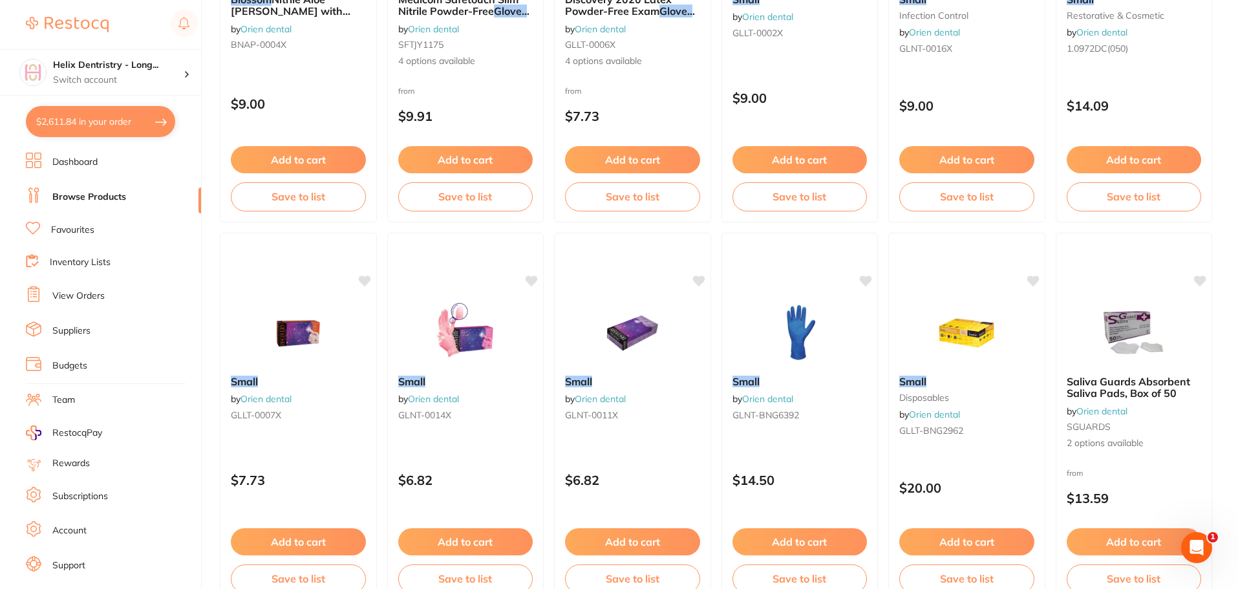
click at [102, 124] on button "$2,611.84 in your order" at bounding box center [100, 121] width 149 height 31
checkbox input "true"
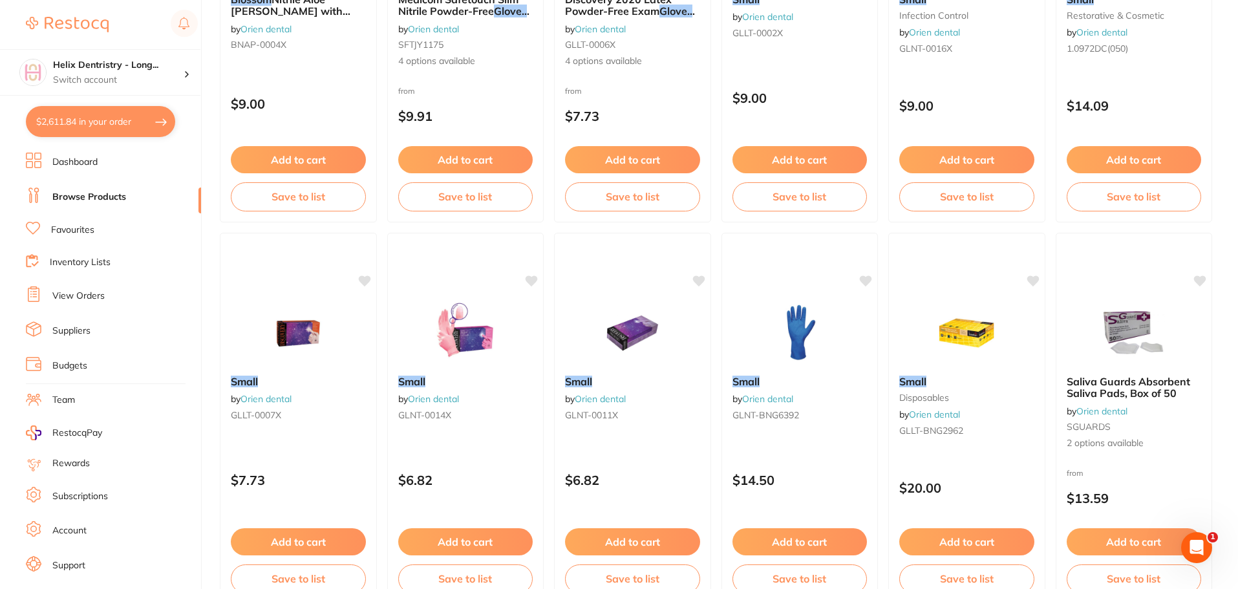
checkbox input "true"
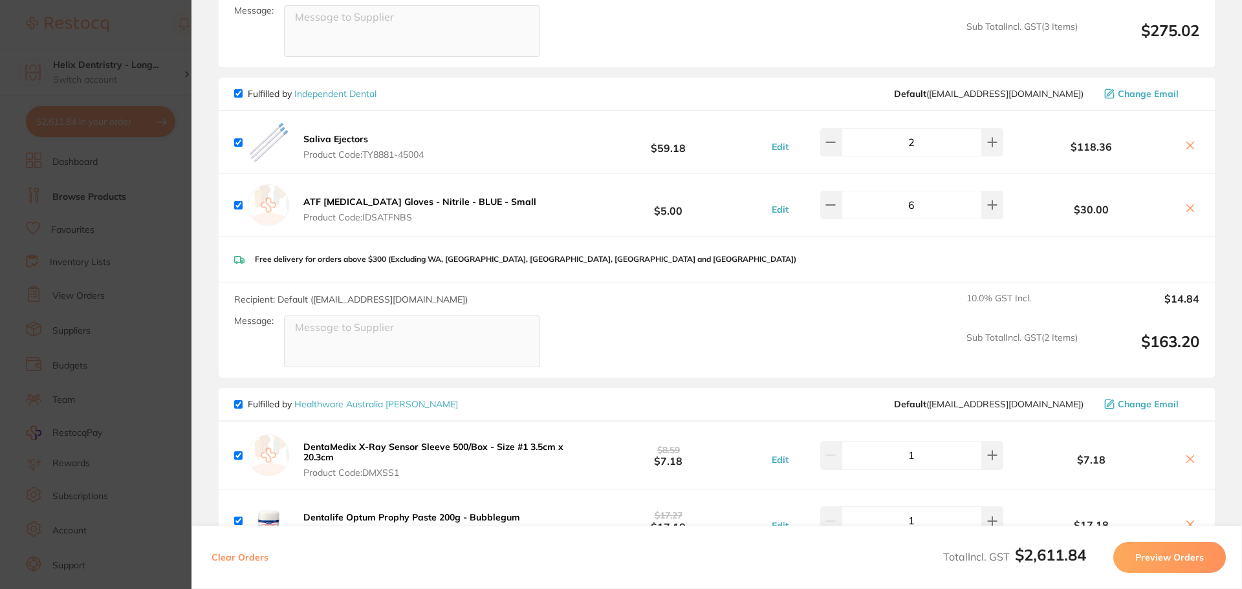
scroll to position [246, 0]
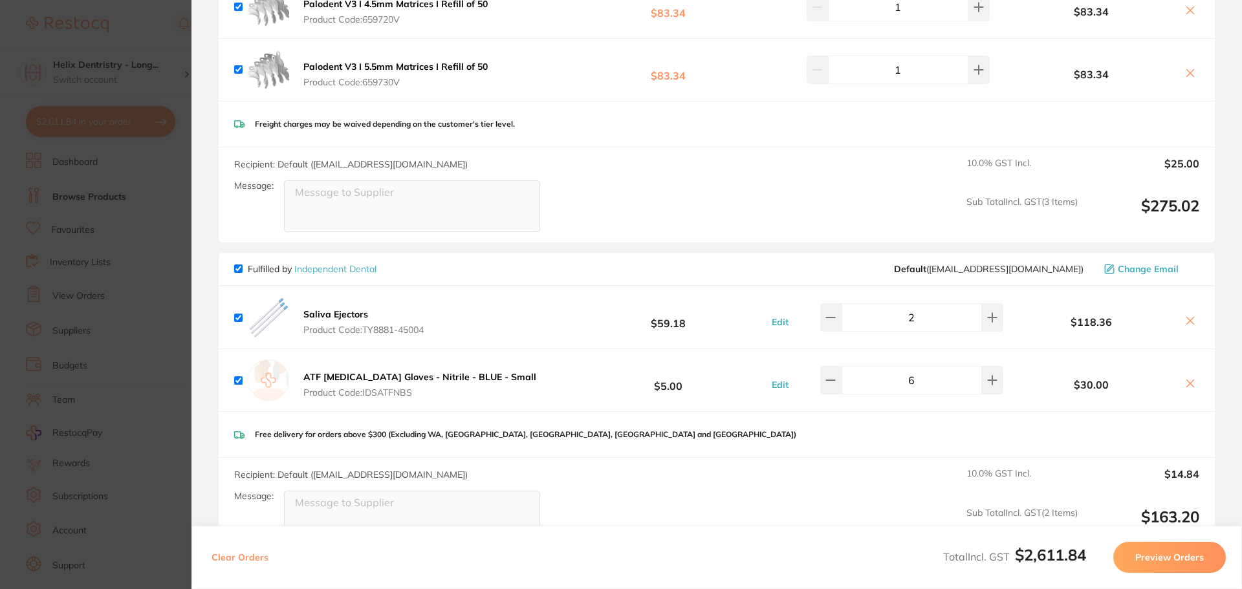
click at [1189, 385] on icon at bounding box center [1190, 383] width 7 height 7
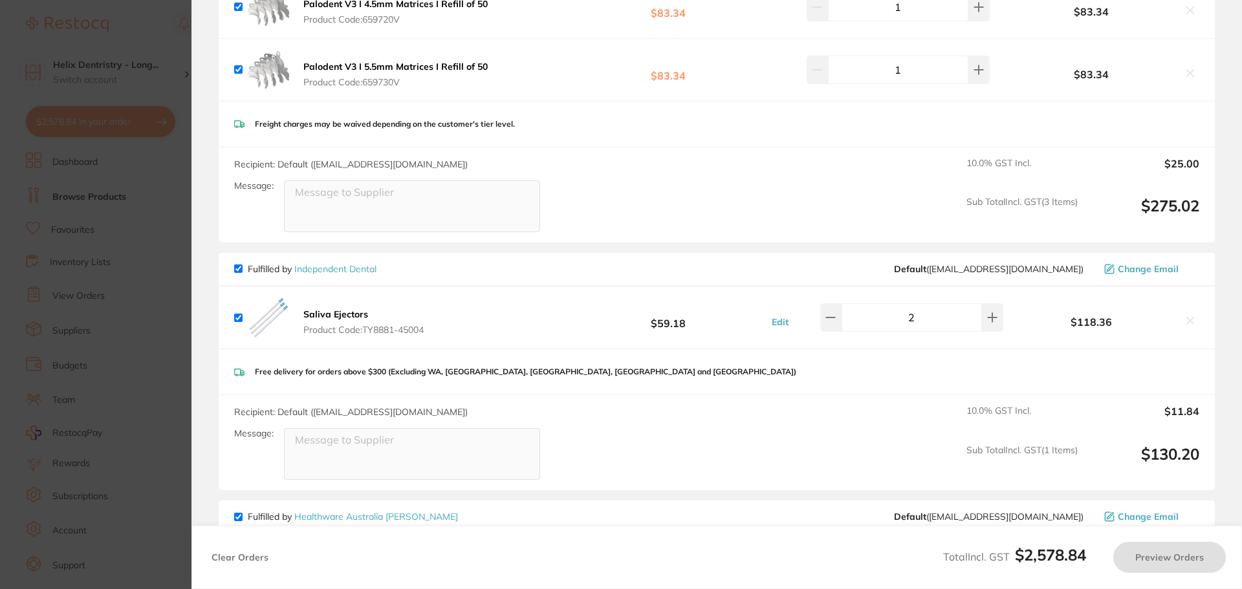
checkbox input "true"
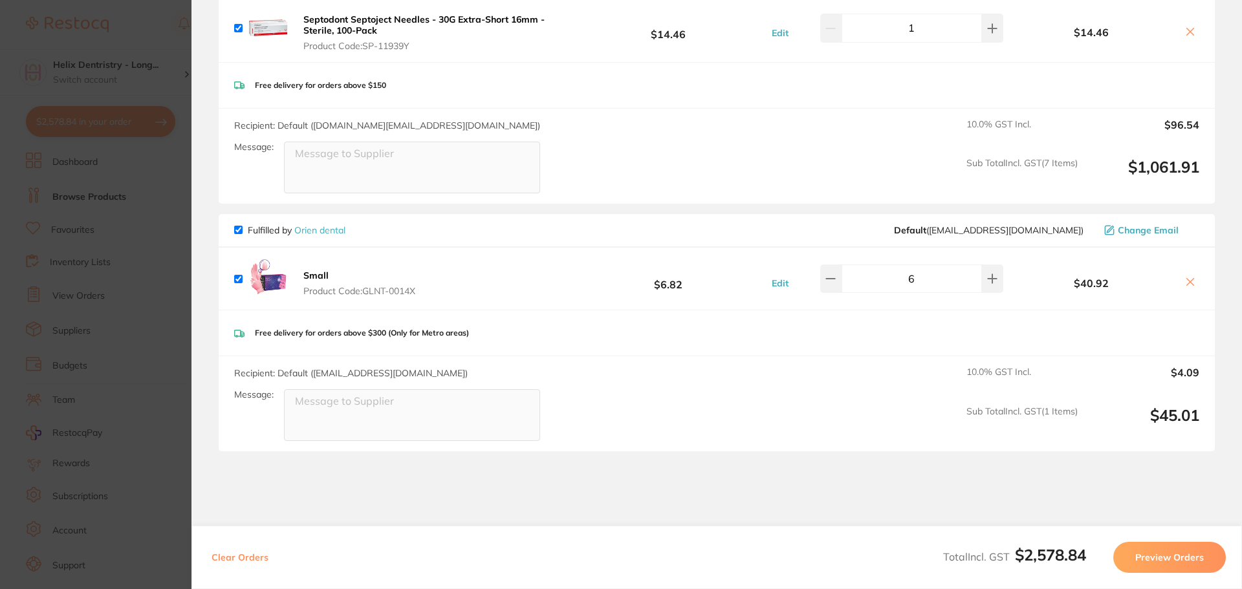
scroll to position [2123, 0]
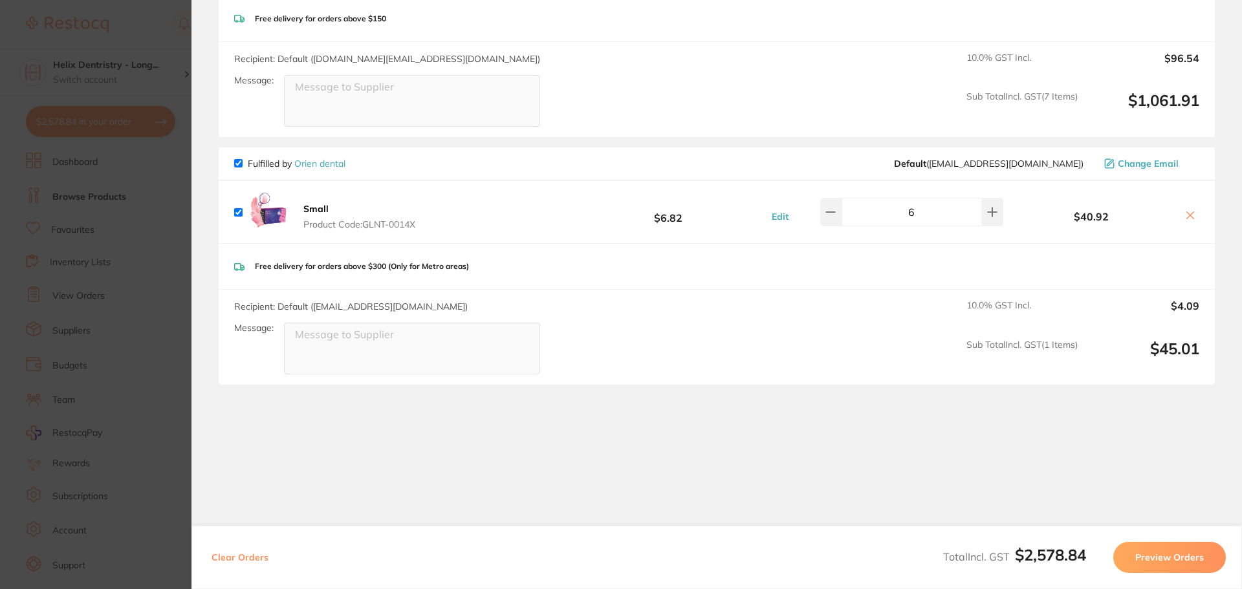
click at [166, 334] on section "Update RRP Set your pre negotiated price for this item. Item Agreed RRP (excl. …" at bounding box center [621, 294] width 1242 height 589
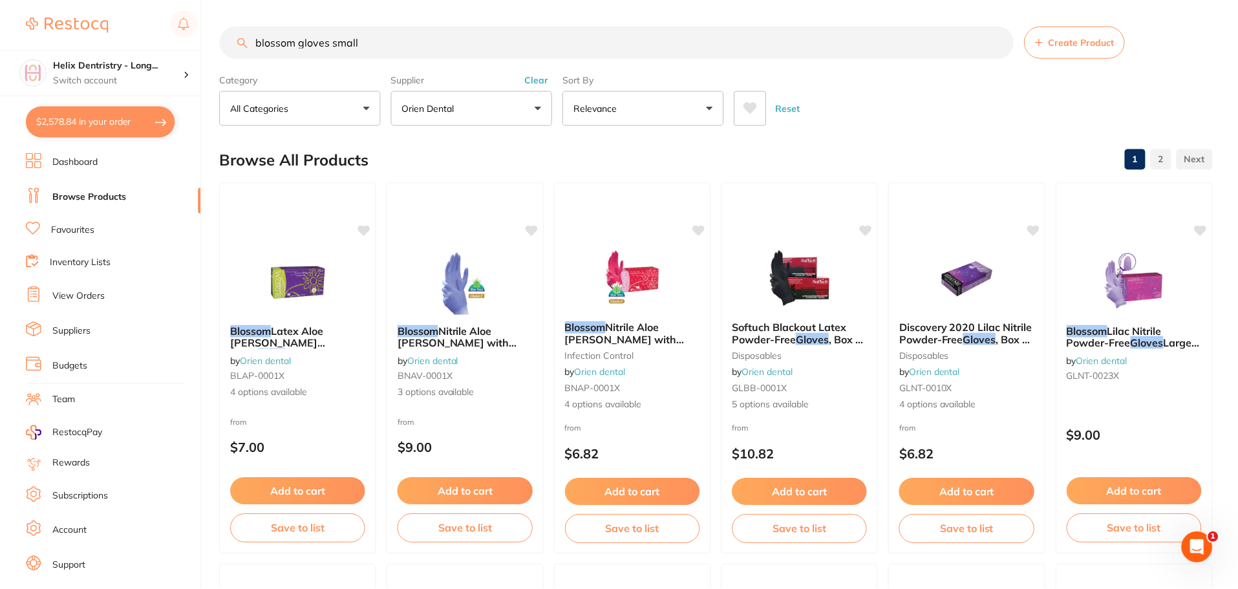
scroll to position [714, 0]
